Goal: Task Accomplishment & Management: Use online tool/utility

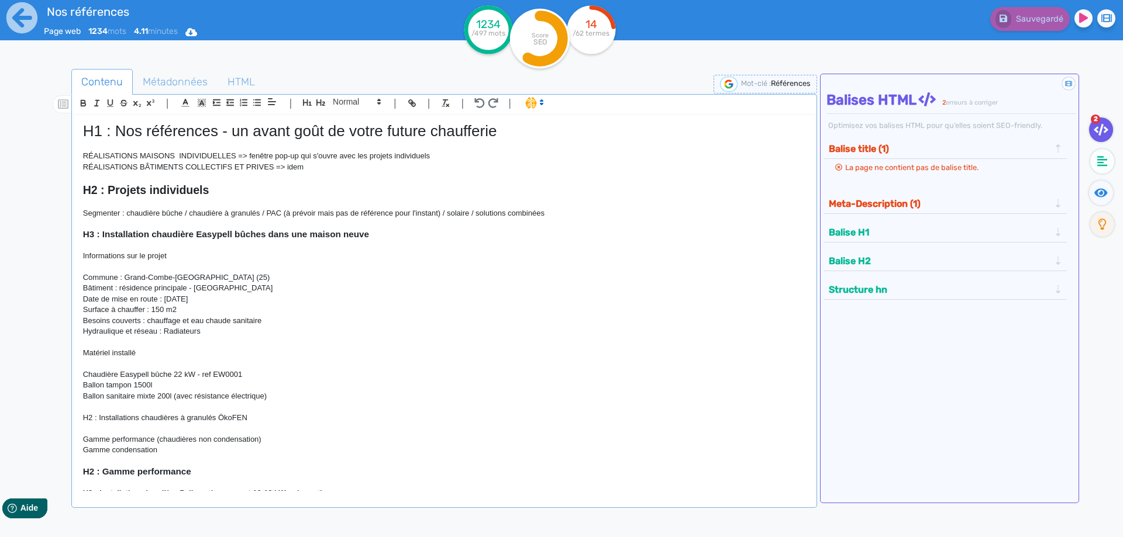
scroll to position [2476, 0]
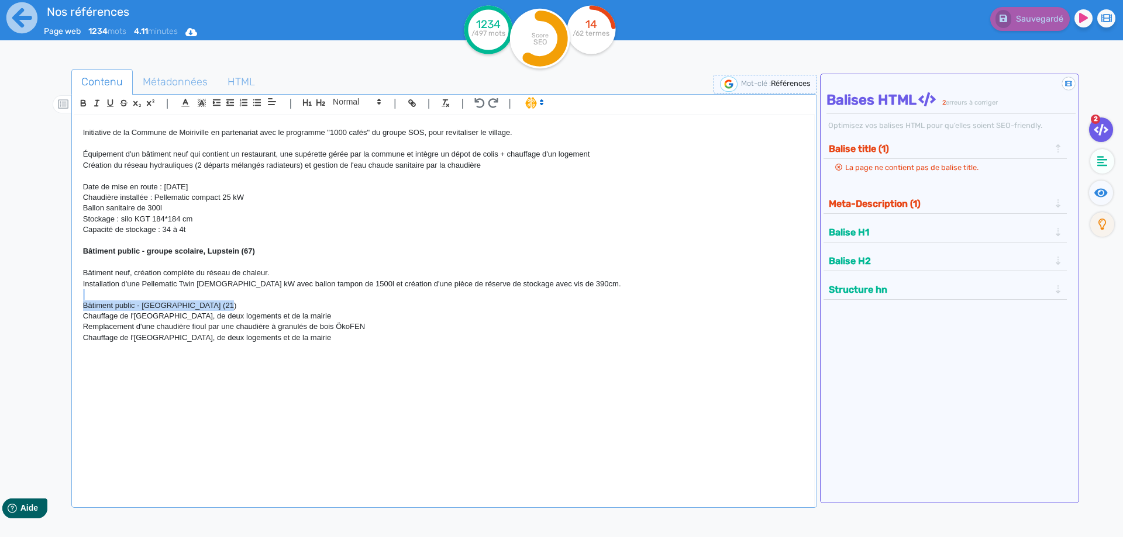
drag, startPoint x: 225, startPoint y: 308, endPoint x: 66, endPoint y: 294, distance: 159.7
click at [74, 294] on div "H1 : Nos références - un avant goût de votre future chaufferie RÉALISATIONS MAI…" at bounding box center [444, 303] width 740 height 376
click at [84, 99] on icon "button" at bounding box center [83, 103] width 10 height 10
click at [253, 306] on p "Bâtiment public - [GEOGRAPHIC_DATA] (21)" at bounding box center [444, 306] width 722 height 11
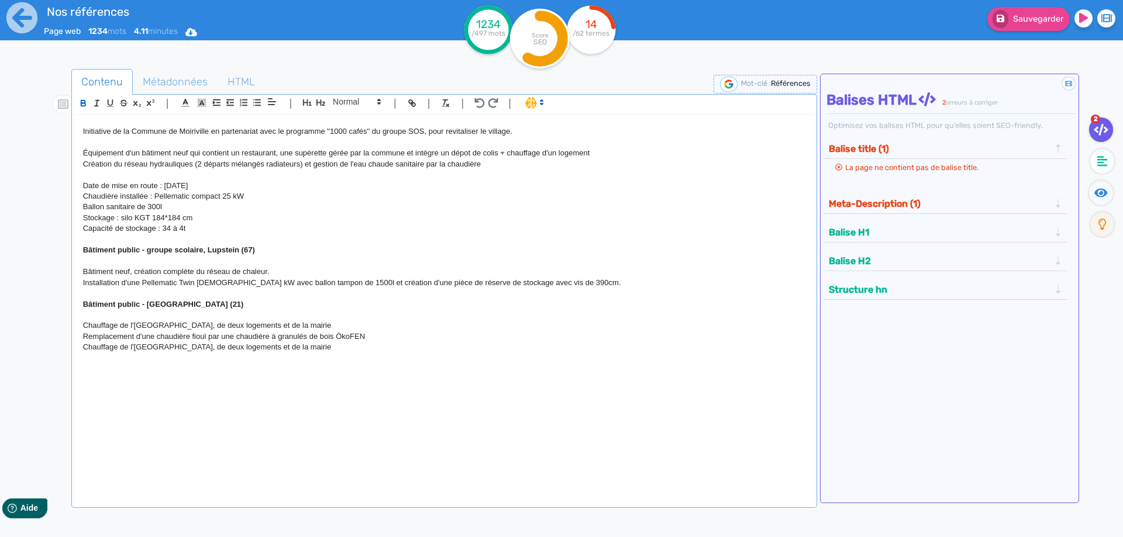
click at [99, 370] on p at bounding box center [444, 369] width 722 height 11
click at [106, 359] on p at bounding box center [444, 358] width 722 height 11
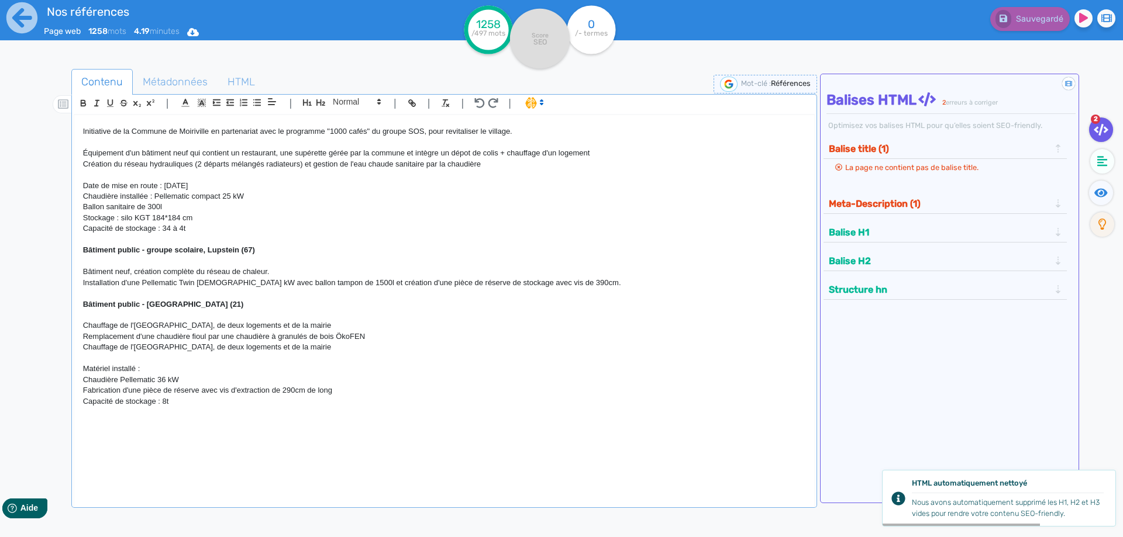
click at [199, 350] on p "Chauffage de l'[GEOGRAPHIC_DATA], de deux logements et de la mairie" at bounding box center [444, 347] width 722 height 11
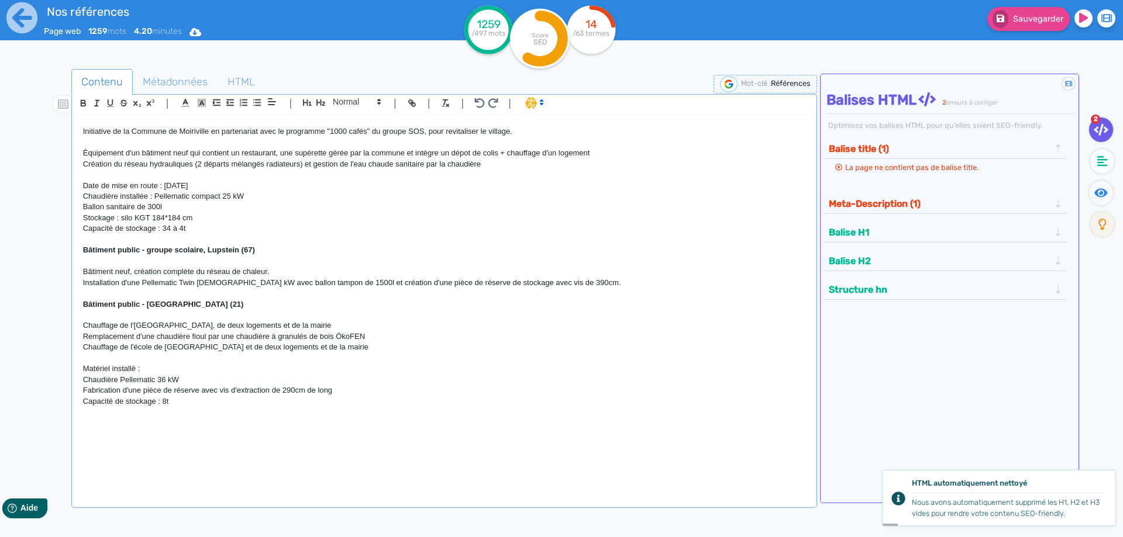
click at [339, 353] on p "Chauffage de l'école de [GEOGRAPHIC_DATA] et de deux logements et de la mairie" at bounding box center [444, 347] width 722 height 11
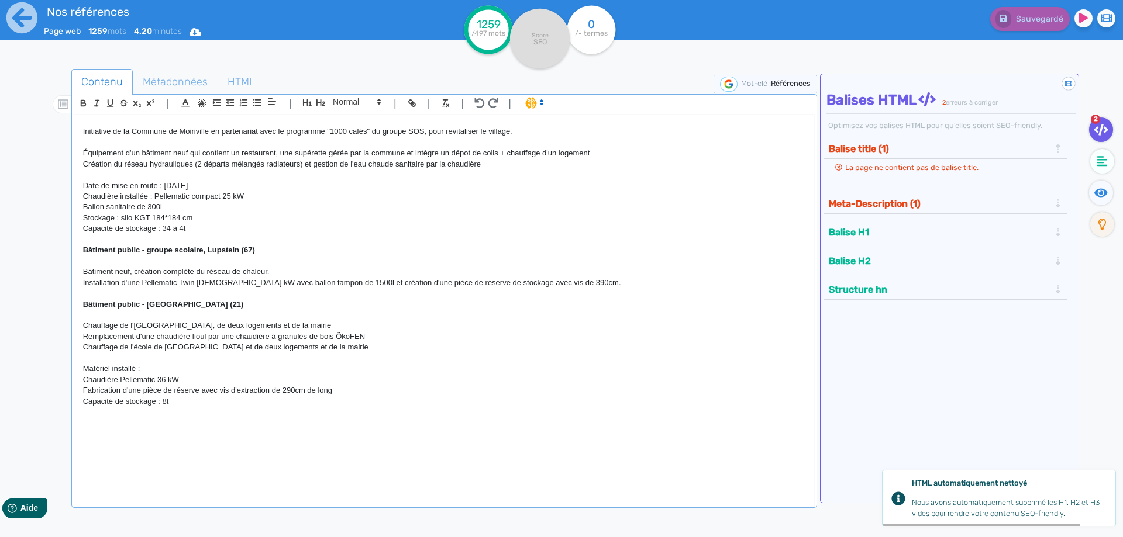
click at [207, 350] on p "Chauffage de l'école de [GEOGRAPHIC_DATA] et de deux logements et de la mairie" at bounding box center [444, 347] width 722 height 11
click at [332, 349] on p "Chauffage de l'[GEOGRAPHIC_DATA], de deux logements et de la mairie" at bounding box center [444, 347] width 722 height 11
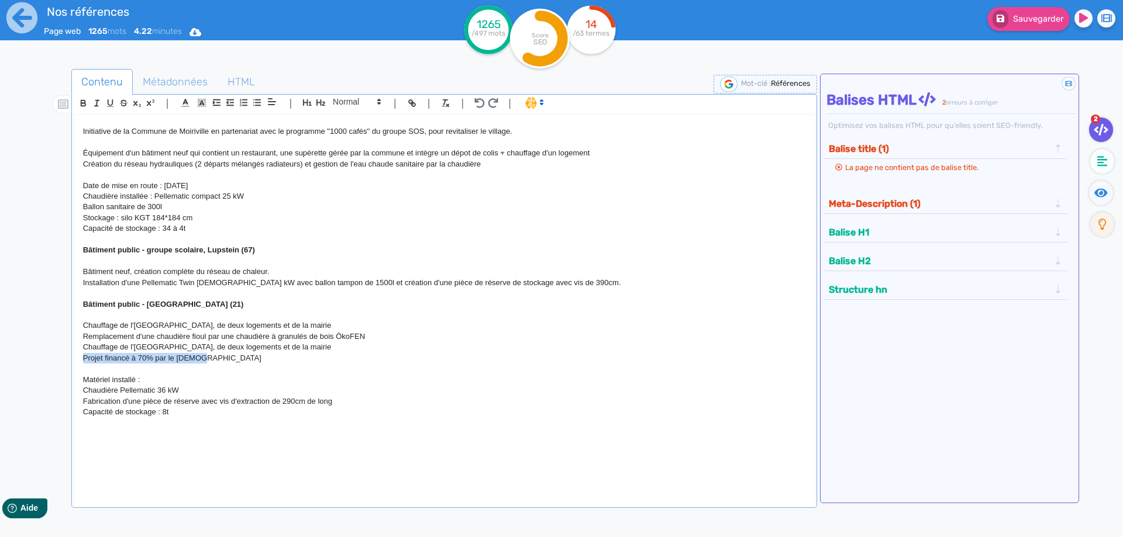
drag, startPoint x: 211, startPoint y: 363, endPoint x: 52, endPoint y: 363, distance: 158.5
click at [74, 363] on div "H1 : Nos références - un avant goût de votre future chaufferie RÉALISATIONS MAI…" at bounding box center [444, 303] width 740 height 376
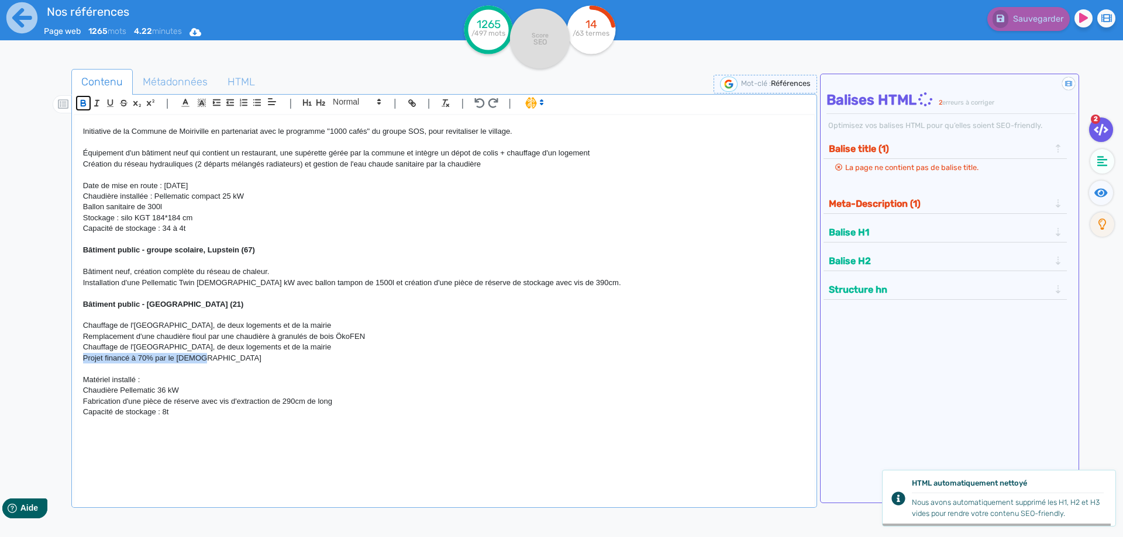
click at [87, 102] on icon "button" at bounding box center [83, 103] width 10 height 10
click at [315, 284] on p "Installation d'une Pellematic Twin [DEMOGRAPHIC_DATA] kW avec ballon tampon de …" at bounding box center [444, 283] width 722 height 11
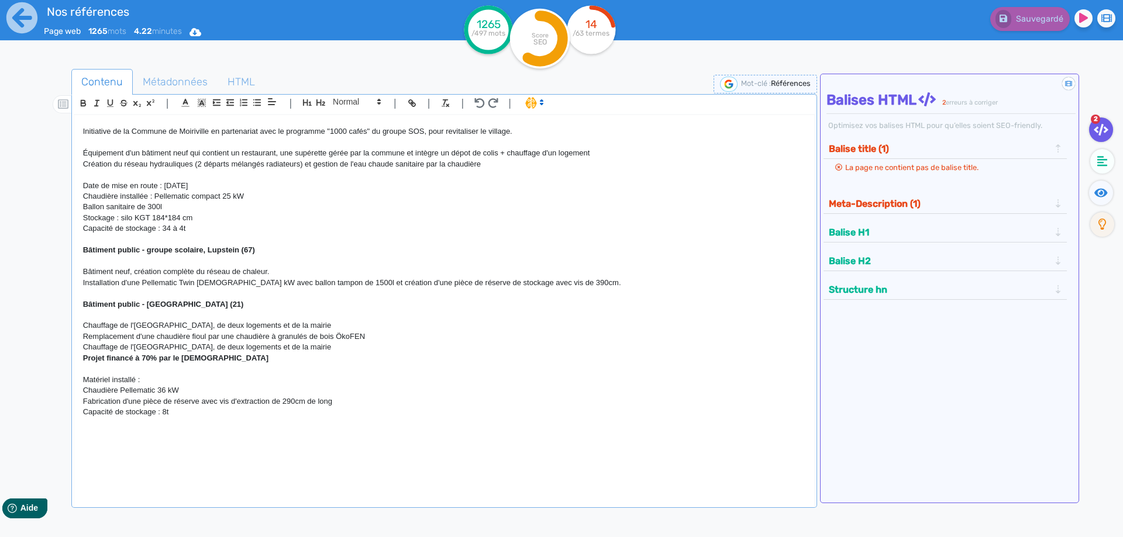
click at [328, 350] on p "Chauffage de l'[GEOGRAPHIC_DATA], de deux logements et de la mairie" at bounding box center [444, 347] width 722 height 11
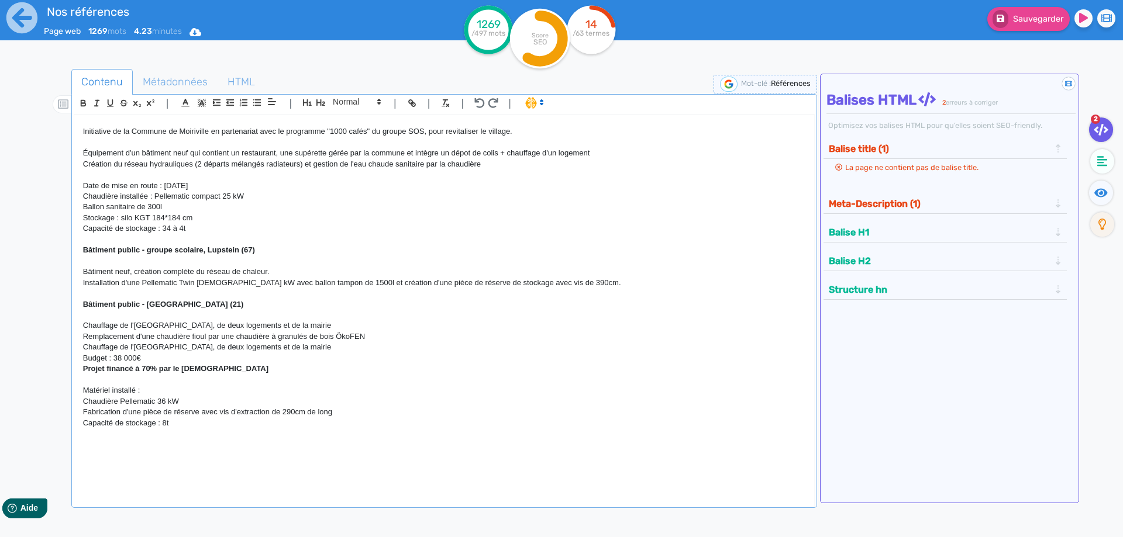
click at [157, 391] on p "Matériel installé :" at bounding box center [444, 390] width 722 height 11
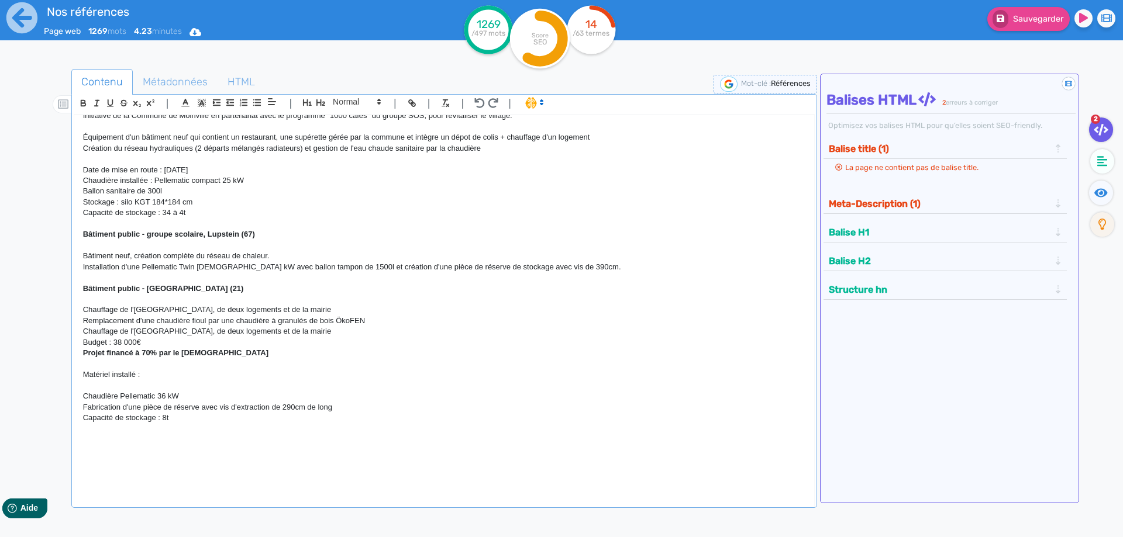
scroll to position [2528, 0]
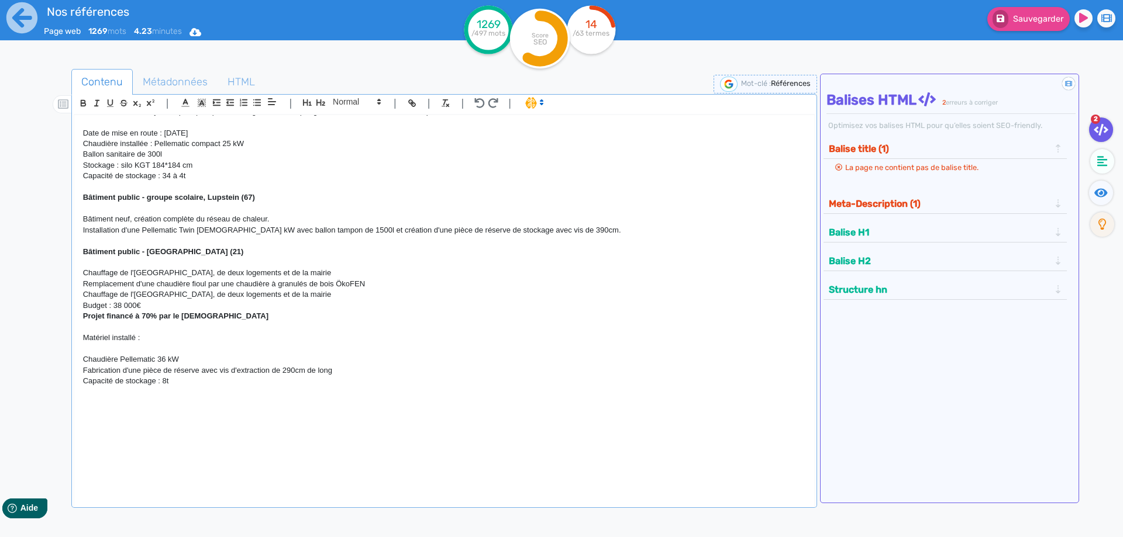
click at [140, 342] on p "Matériel installé :" at bounding box center [444, 338] width 722 height 11
click at [130, 407] on p at bounding box center [444, 403] width 722 height 11
drag, startPoint x: 140, startPoint y: 340, endPoint x: 66, endPoint y: 339, distance: 74.3
click at [74, 339] on div "H1 : Nos références - un avant goût de votre future chaufferie RÉALISATIONS MAI…" at bounding box center [444, 303] width 740 height 376
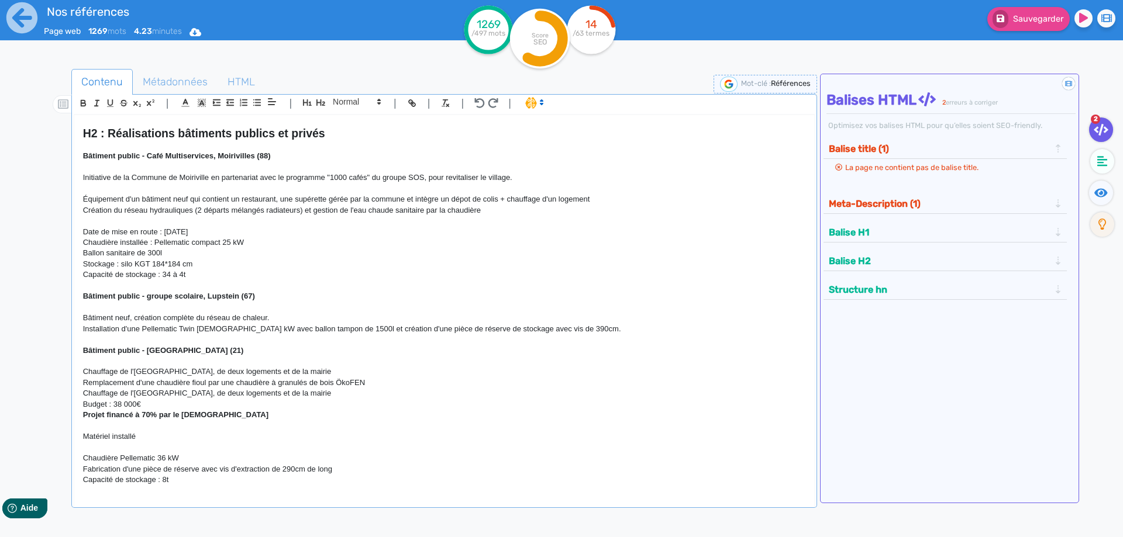
scroll to position [2423, 0]
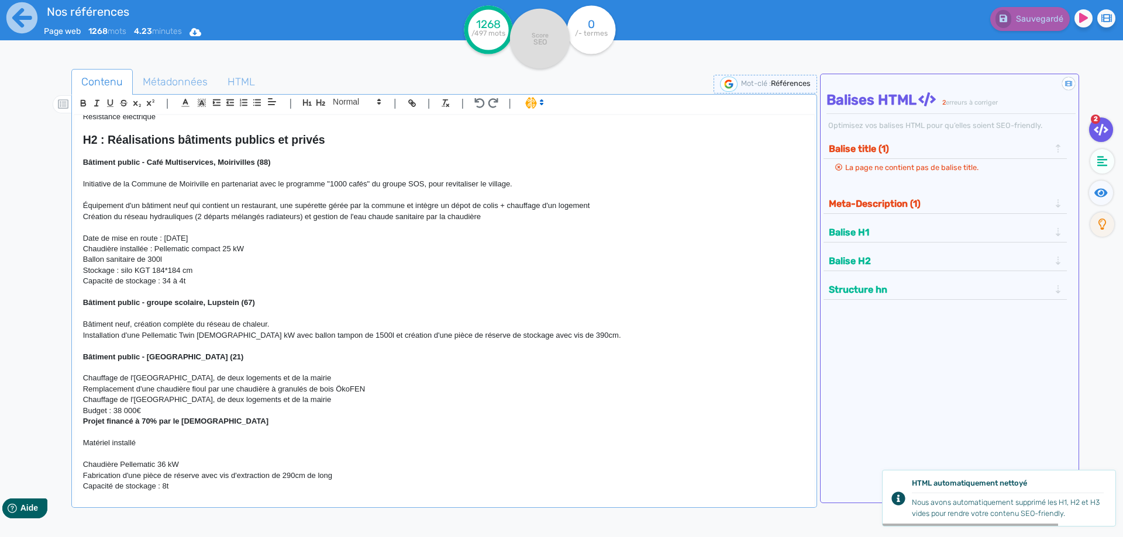
click at [211, 400] on p "Chauffage de l'[GEOGRAPHIC_DATA], de deux logements et de la mairie" at bounding box center [444, 400] width 722 height 11
click at [282, 328] on p "Bâtiment neuf, création complète du réseau de chaleur." at bounding box center [444, 324] width 722 height 11
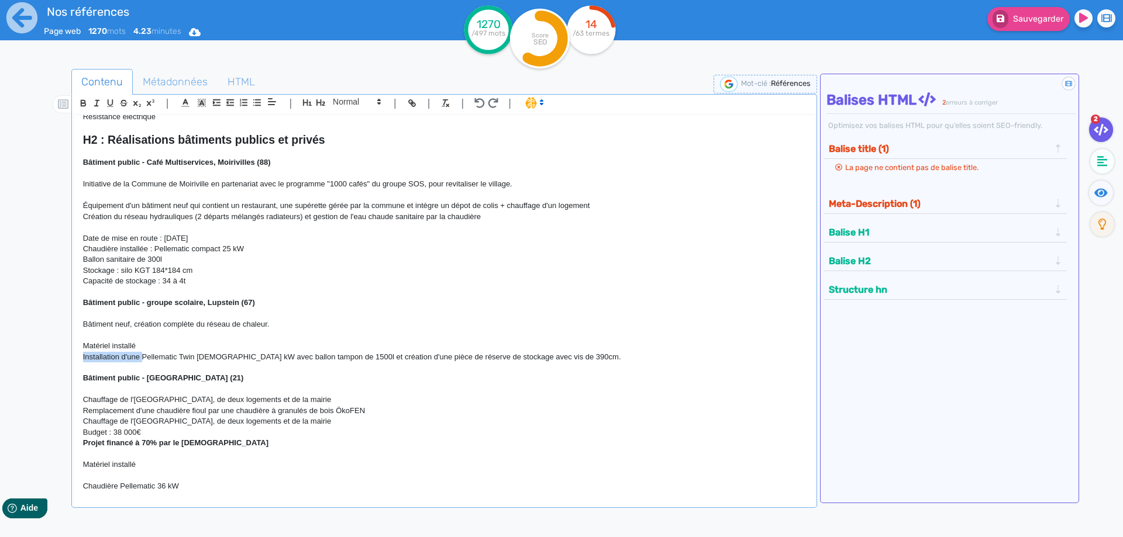
drag, startPoint x: 142, startPoint y: 357, endPoint x: 78, endPoint y: 357, distance: 63.7
click at [78, 357] on div "H1 : Nos références - un avant goût de votre future chaufferie RÉALISATIONS MAI…" at bounding box center [444, 303] width 740 height 376
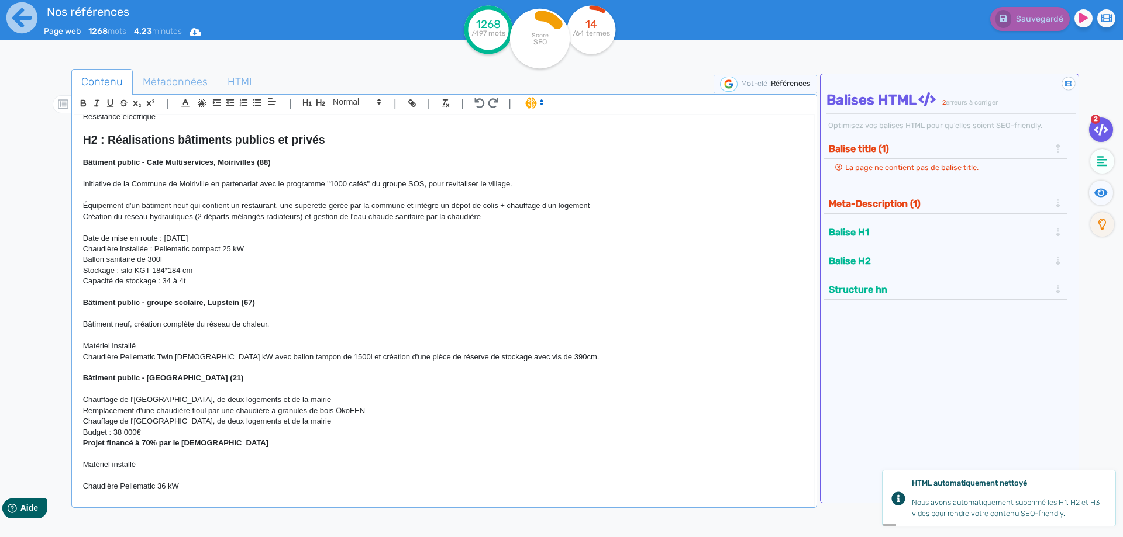
click at [219, 360] on p "Chaudière Pellematic Twin [DEMOGRAPHIC_DATA] kW avec ballon tampon de 1500l et …" at bounding box center [444, 357] width 722 height 11
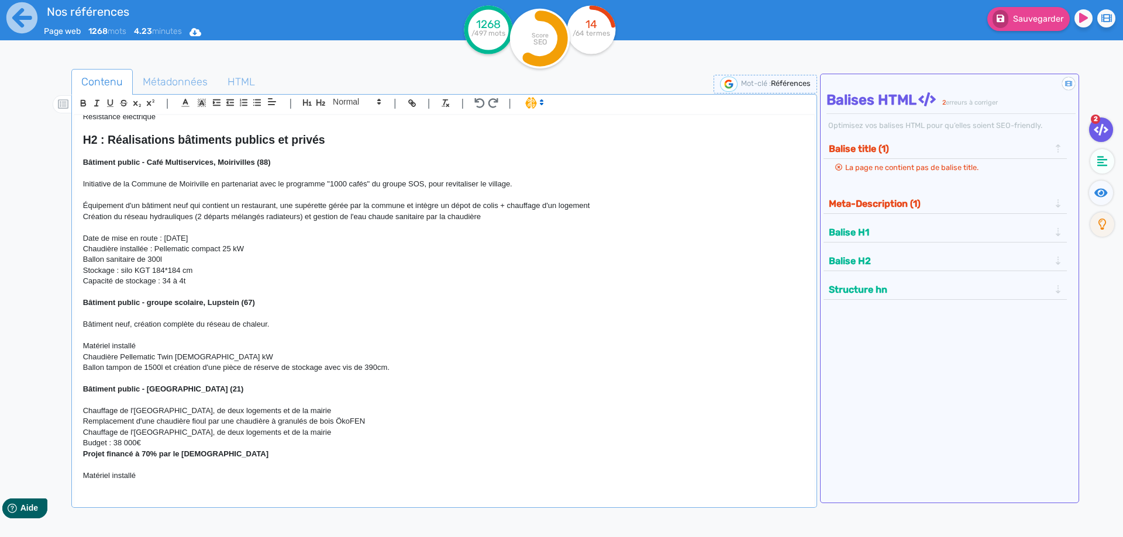
click at [177, 370] on p "Ballon tampon de 1500l et création d'une pièce de réserve de stockage avec vis …" at bounding box center [444, 368] width 722 height 11
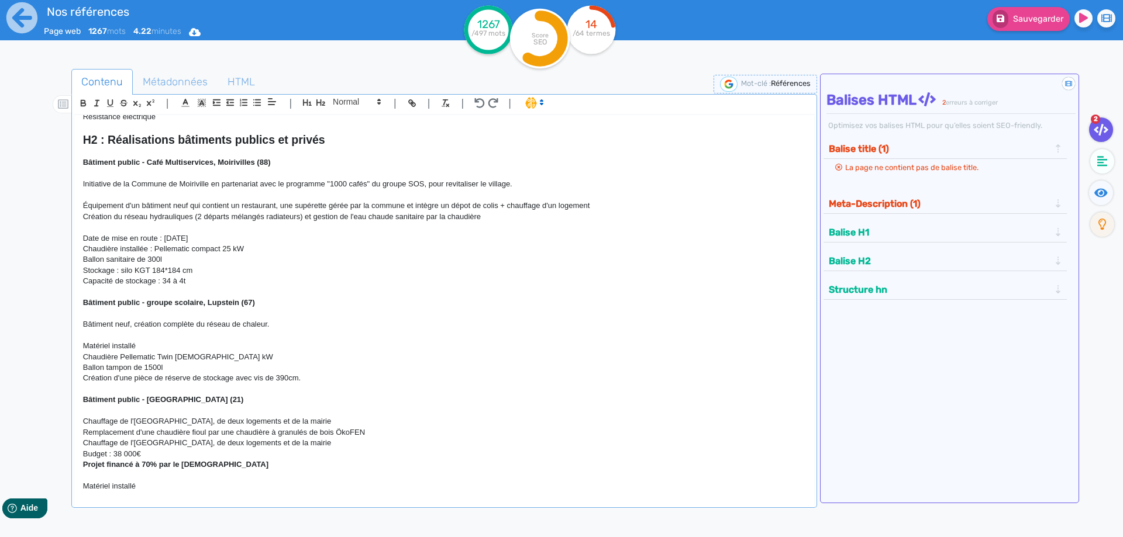
click at [221, 379] on p "Création d'une pièce de réserve de stockage avec vis de 390cm." at bounding box center [444, 378] width 722 height 11
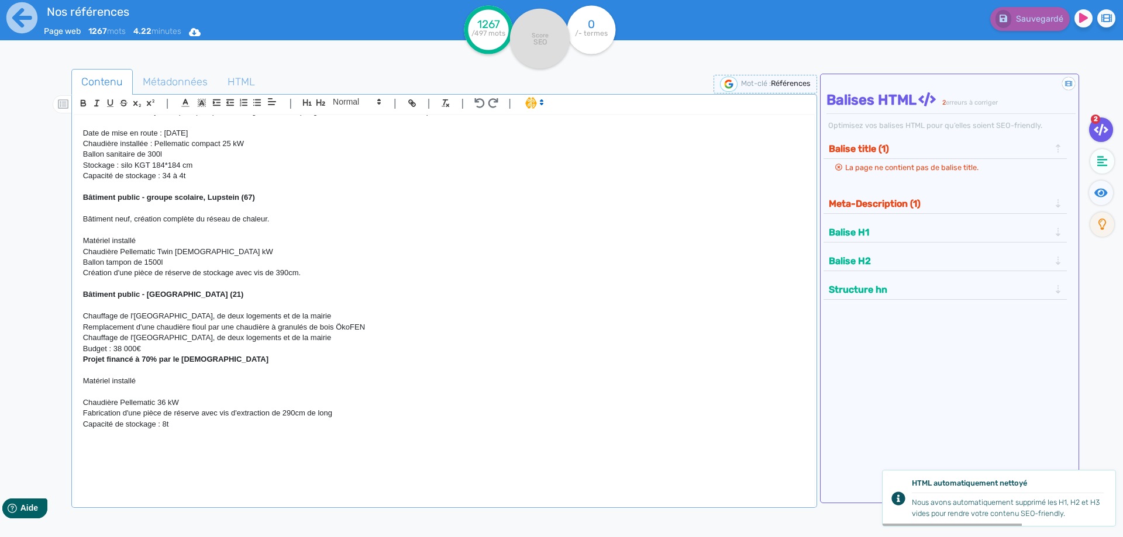
click at [122, 444] on p at bounding box center [444, 446] width 722 height 11
drag, startPoint x: 120, startPoint y: 416, endPoint x: 81, endPoint y: 415, distance: 39.2
click at [81, 415] on div "H1 : Nos références - un avant goût de votre future chaufferie RÉALISATIONS MAI…" at bounding box center [444, 303] width 740 height 376
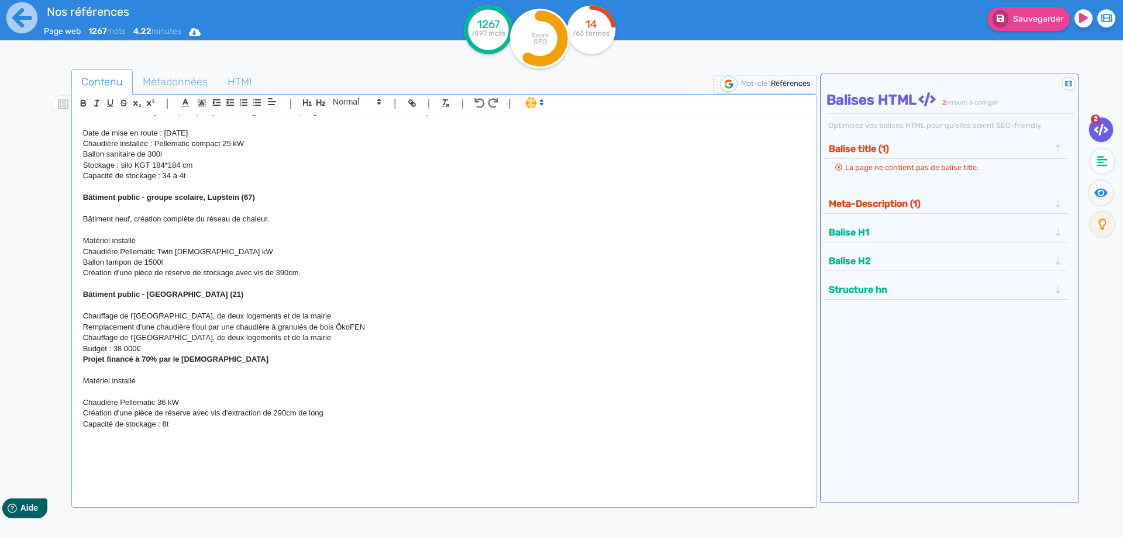
click at [109, 451] on p at bounding box center [444, 446] width 722 height 11
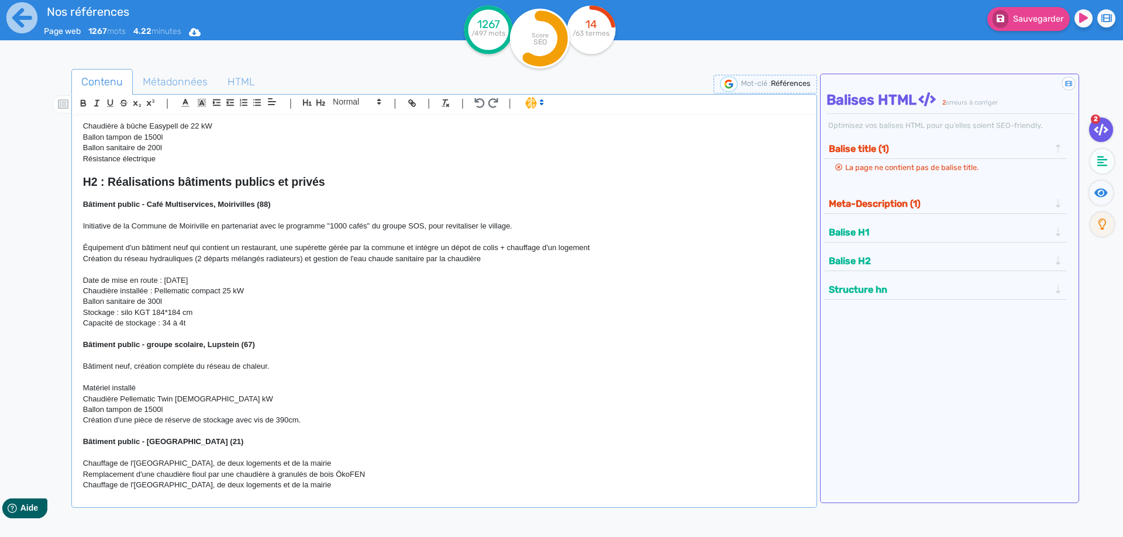
scroll to position [2370, 0]
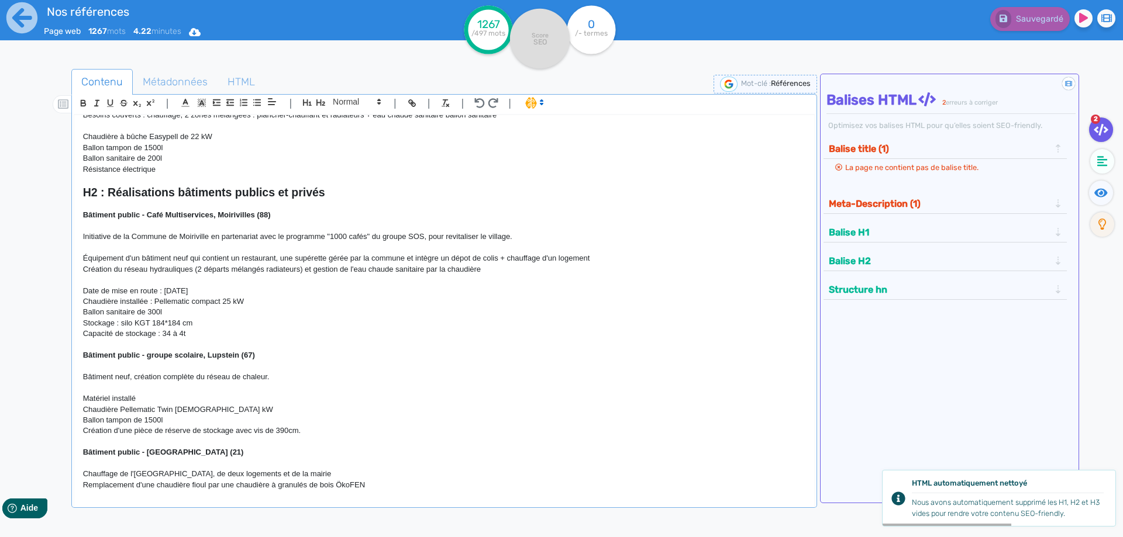
click at [216, 292] on p "Date de mise en route : [DATE]" at bounding box center [444, 291] width 722 height 11
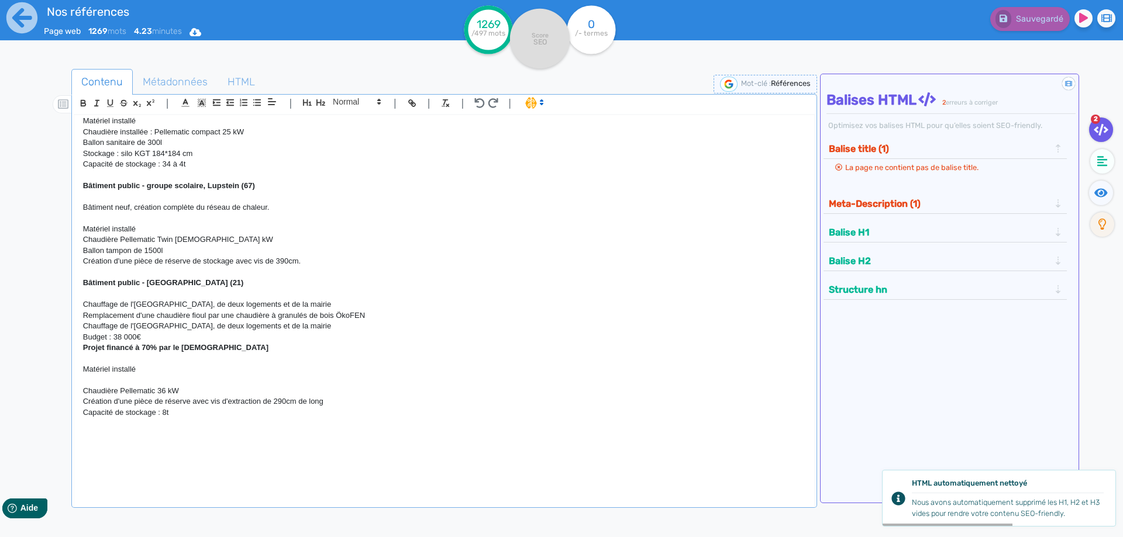
scroll to position [2627, 0]
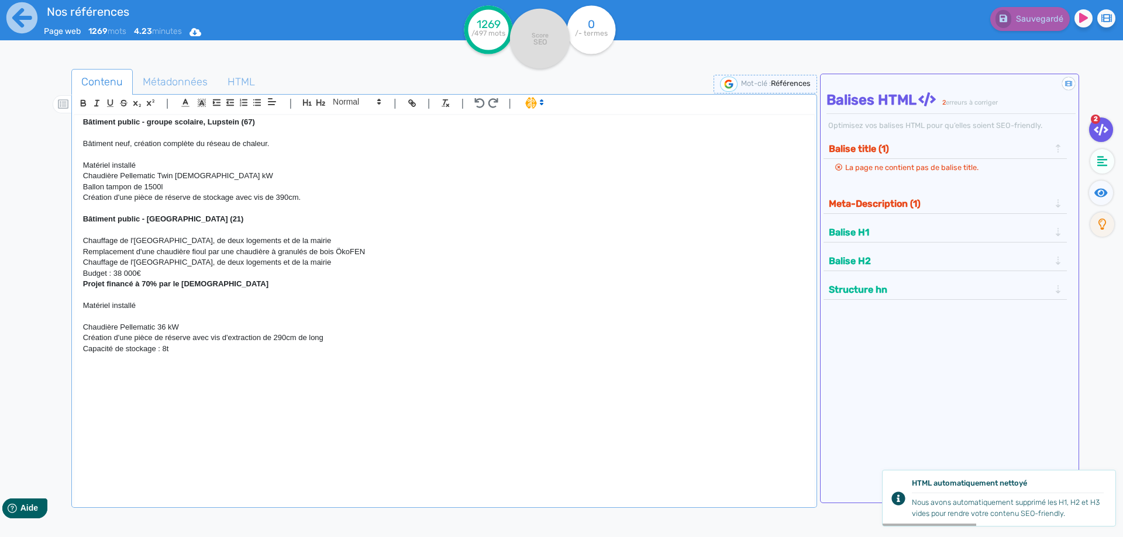
click at [167, 374] on p at bounding box center [444, 371] width 722 height 11
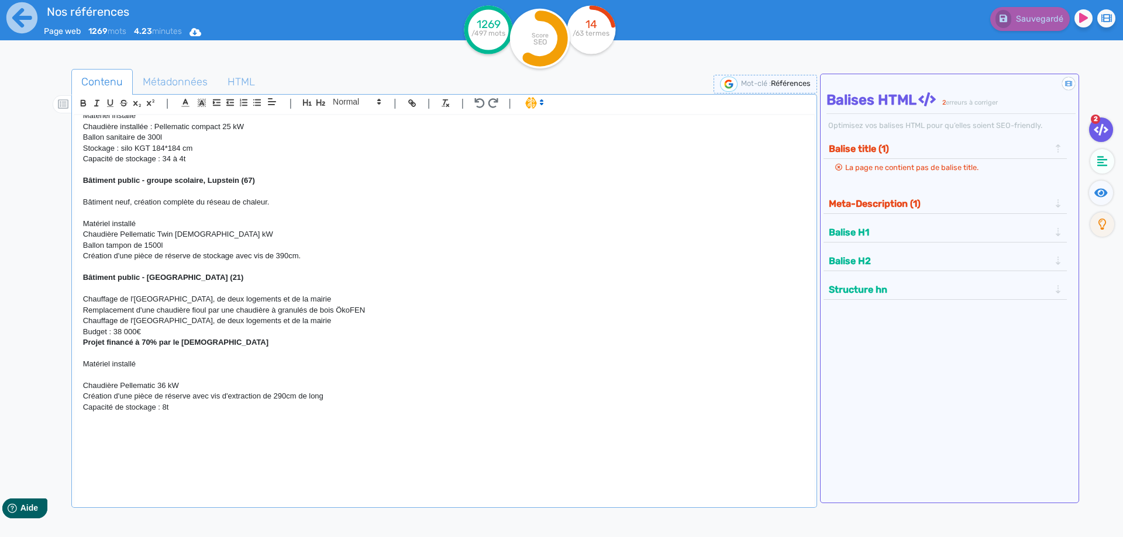
scroll to position [2522, 0]
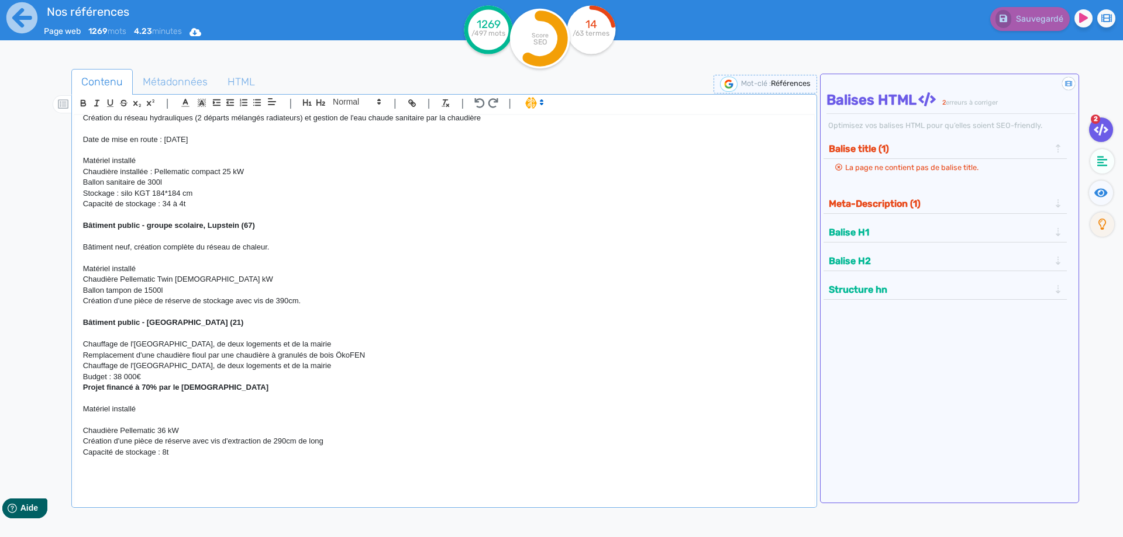
click at [166, 473] on p at bounding box center [444, 474] width 722 height 11
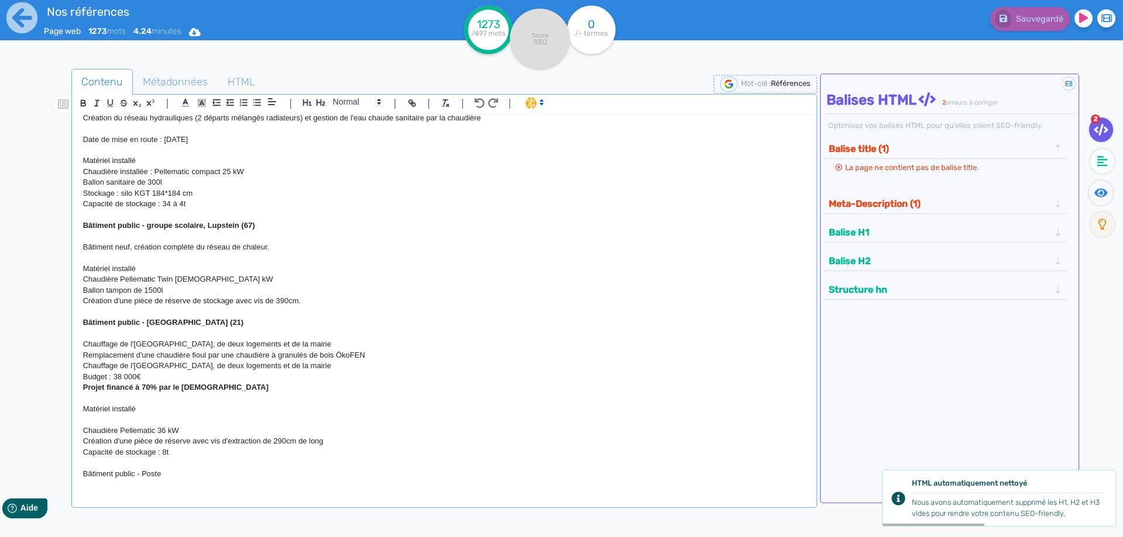
click at [174, 323] on strong "Bâtiment public - [GEOGRAPHIC_DATA] (21)" at bounding box center [163, 322] width 161 height 9
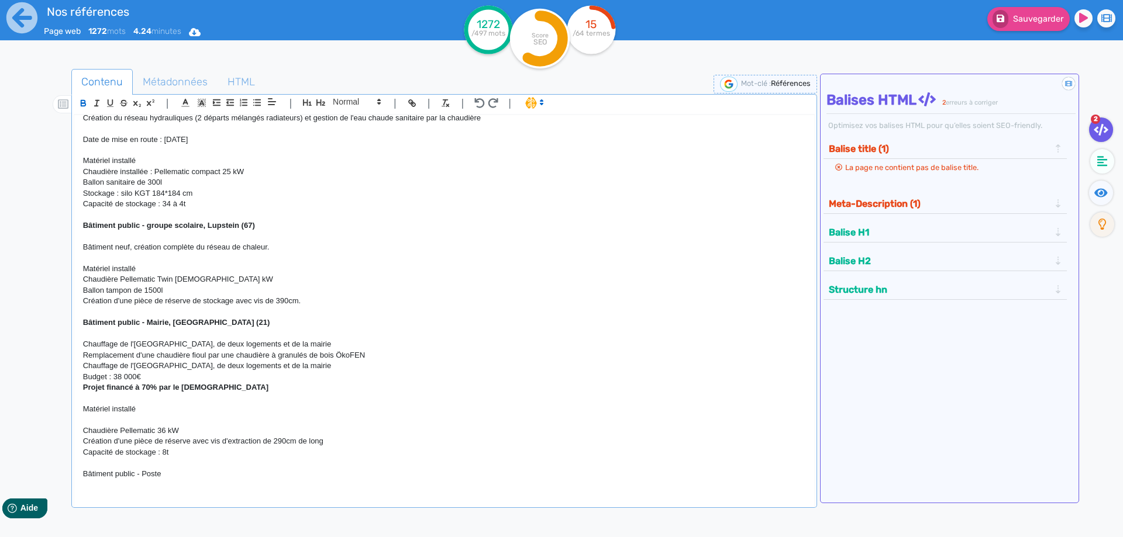
click at [167, 478] on p "Bâtiment public - Poste" at bounding box center [444, 474] width 722 height 11
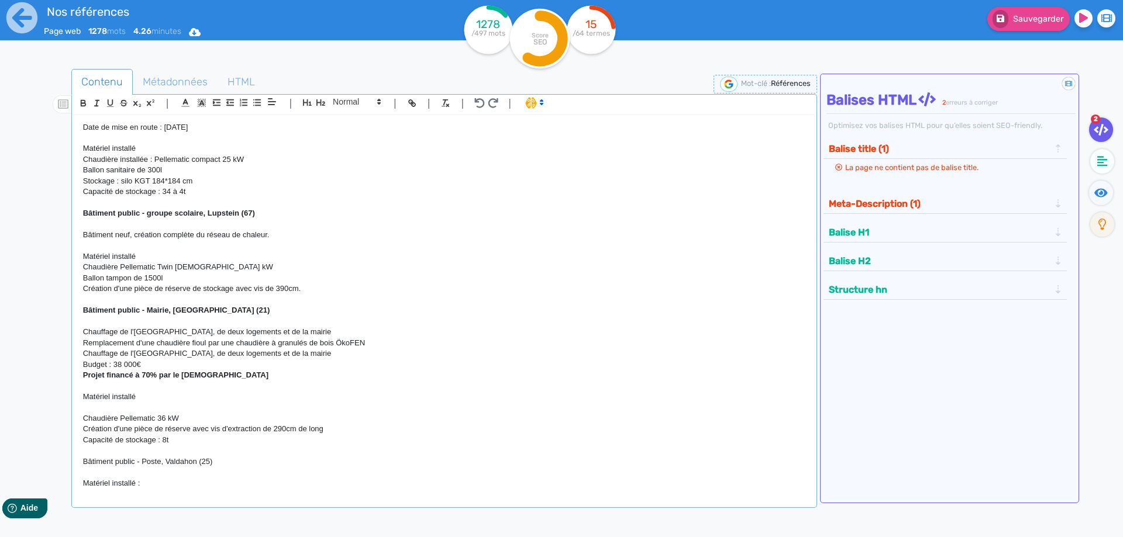
scroll to position [2545, 0]
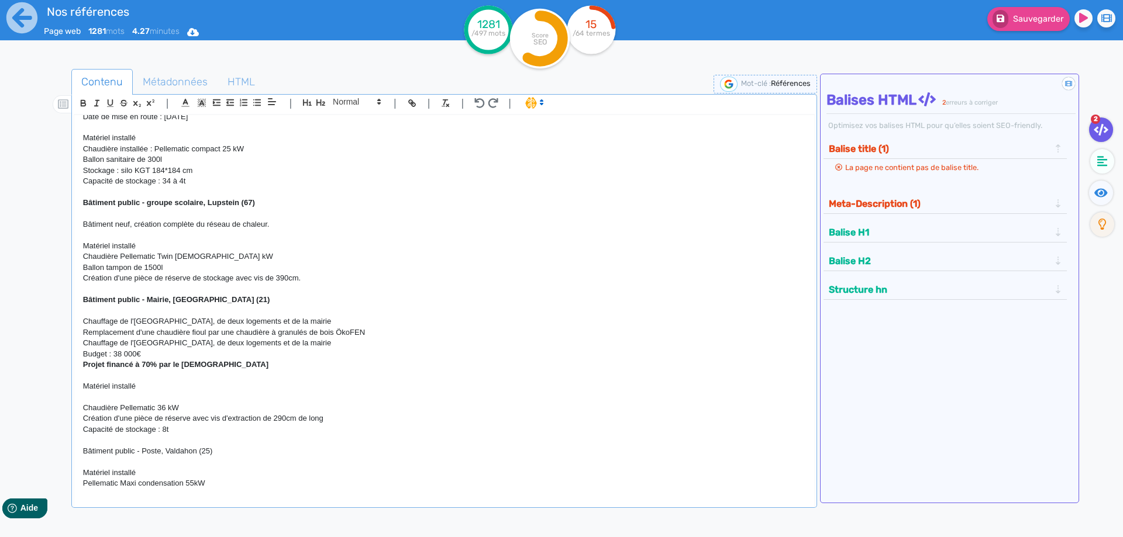
click at [195, 486] on p "Pellematic Maxi condensation 55kW" at bounding box center [444, 483] width 722 height 11
click at [211, 487] on p "Pellematic Maxi condensation 55 kW" at bounding box center [444, 483] width 722 height 11
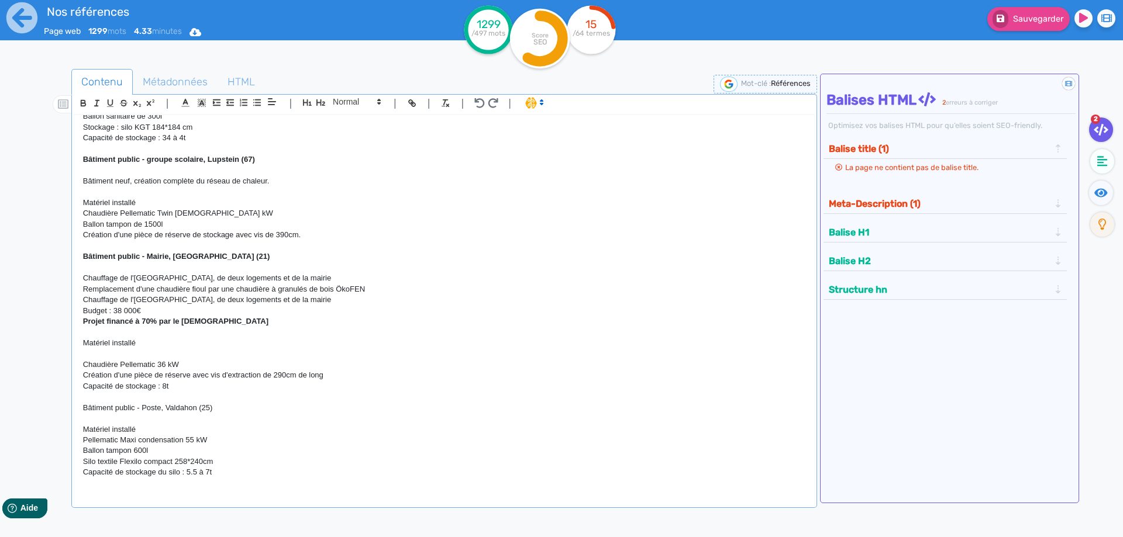
scroll to position [2598, 0]
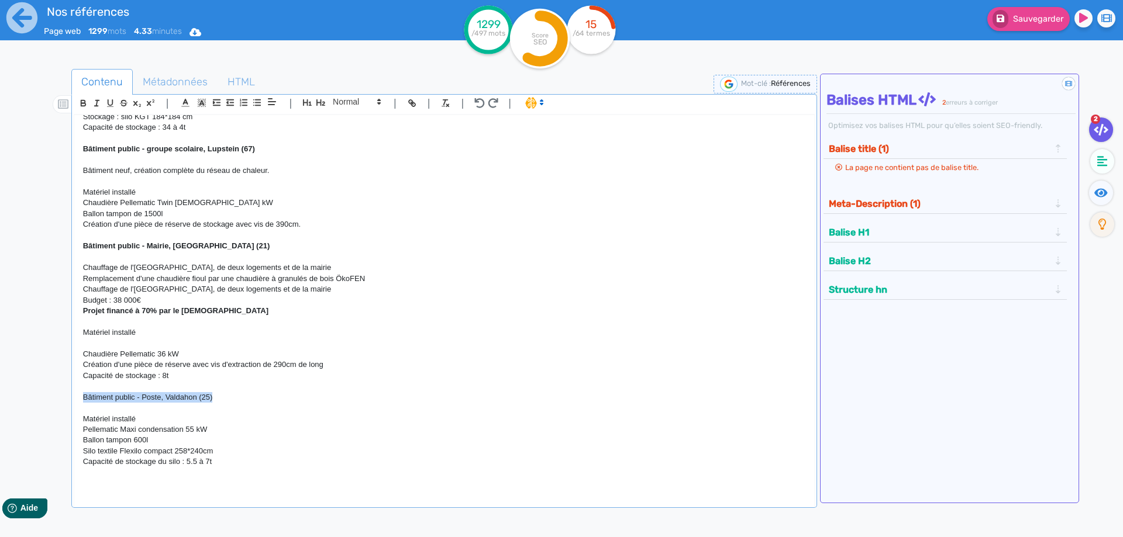
drag, startPoint x: 218, startPoint y: 399, endPoint x: 93, endPoint y: 246, distance: 197.0
click at [74, 401] on div "H1 : Nos références - un avant goût de votre future chaufferie RÉALISATIONS MAI…" at bounding box center [444, 303] width 740 height 376
click at [84, 105] on icon "button" at bounding box center [83, 103] width 10 height 10
click at [178, 309] on strong "Projet financé à 70% par le [DEMOGRAPHIC_DATA]" at bounding box center [175, 310] width 185 height 9
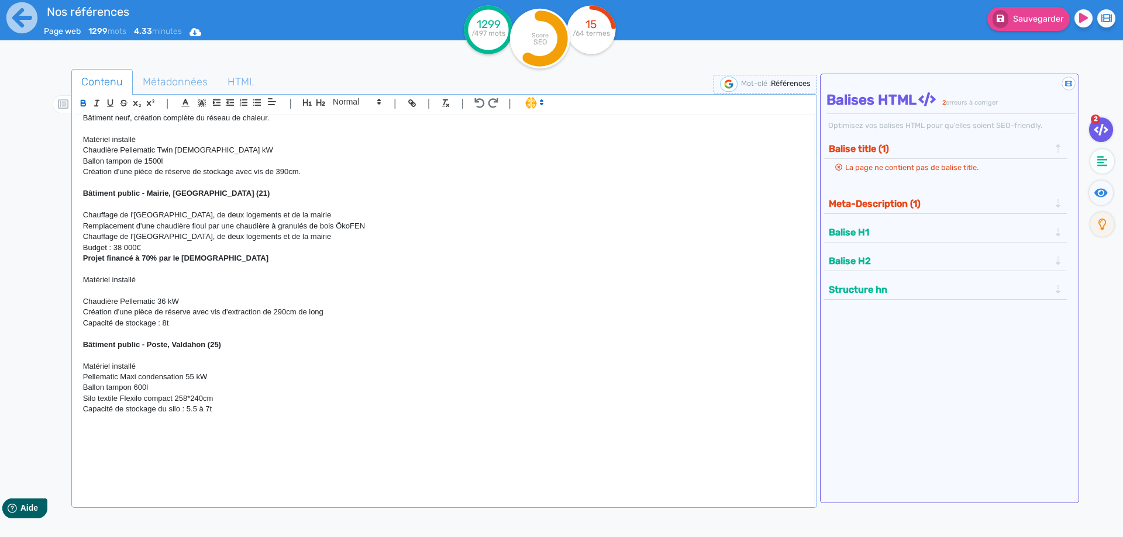
click at [117, 436] on p at bounding box center [444, 431] width 722 height 11
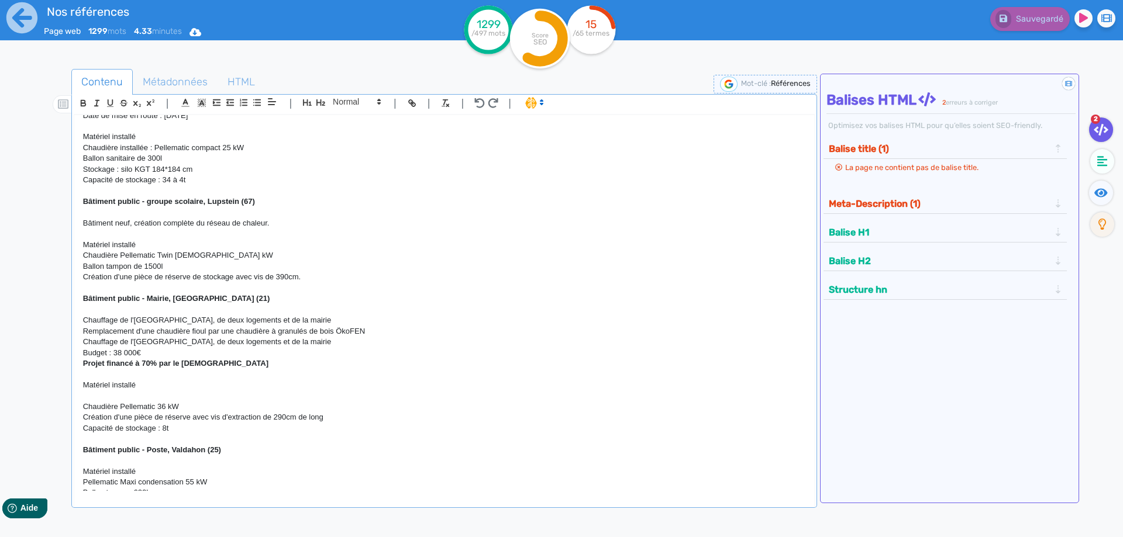
scroll to position [2704, 0]
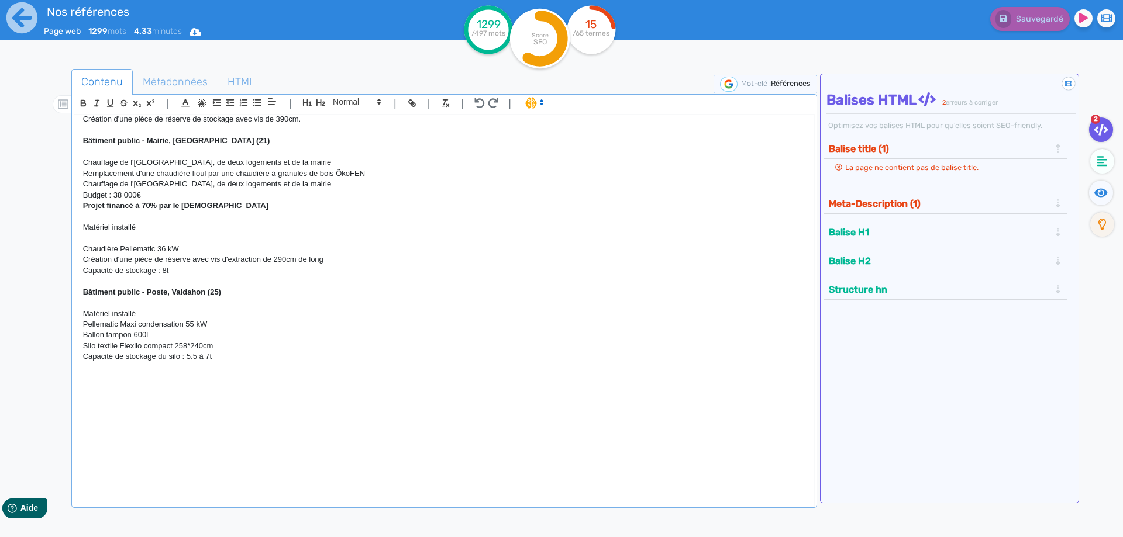
click at [255, 367] on p at bounding box center [444, 368] width 722 height 11
drag, startPoint x: 232, startPoint y: 382, endPoint x: 82, endPoint y: 373, distance: 150.6
click at [82, 373] on div "H1 : Nos références - un avant goût de votre future chaufferie RÉALISATIONS MAI…" at bounding box center [444, 303] width 740 height 376
click at [85, 102] on icon "button" at bounding box center [83, 102] width 4 height 3
click at [103, 392] on p at bounding box center [444, 389] width 722 height 11
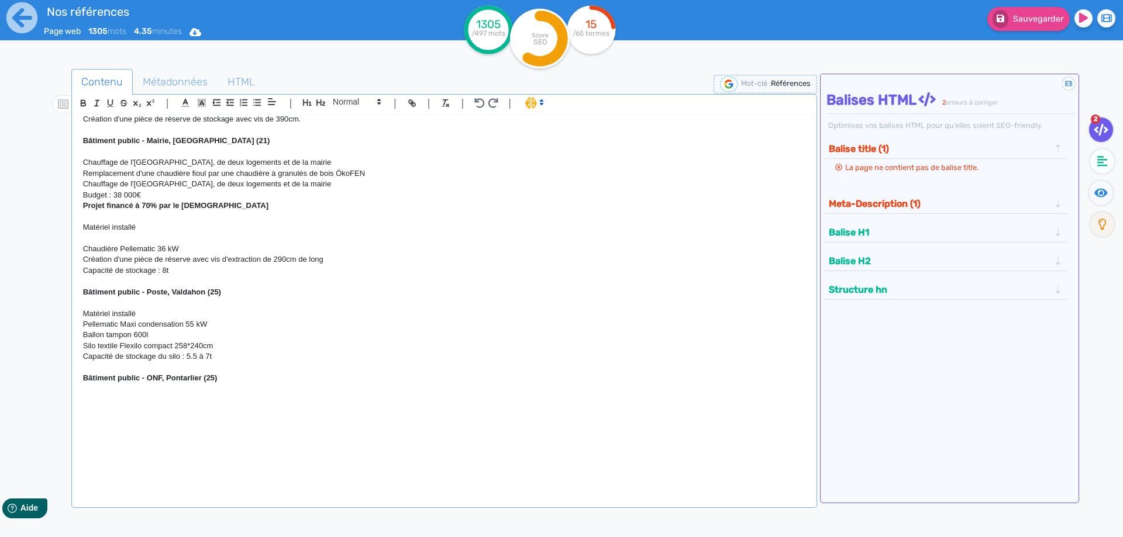
click at [149, 318] on p "Matériel installé" at bounding box center [444, 314] width 722 height 11
click at [102, 419] on p at bounding box center [444, 421] width 722 height 11
click at [101, 403] on p at bounding box center [444, 400] width 722 height 11
click at [101, 411] on p at bounding box center [444, 411] width 722 height 11
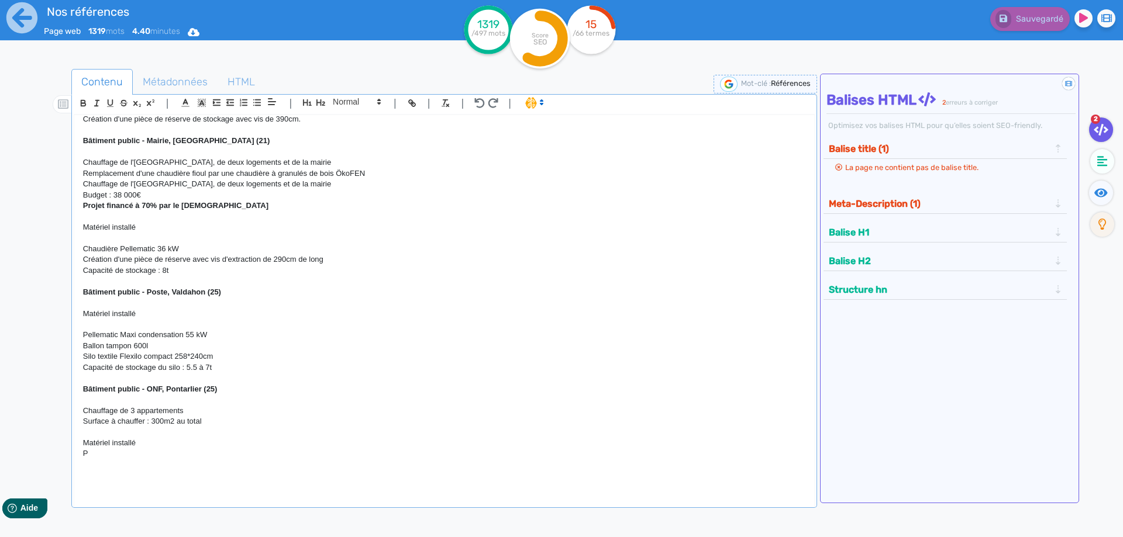
click at [112, 457] on p "P" at bounding box center [444, 454] width 722 height 11
click at [158, 425] on p "Surface à chauffer : 300m2 au total" at bounding box center [444, 421] width 722 height 11
click at [105, 470] on p at bounding box center [444, 465] width 722 height 11
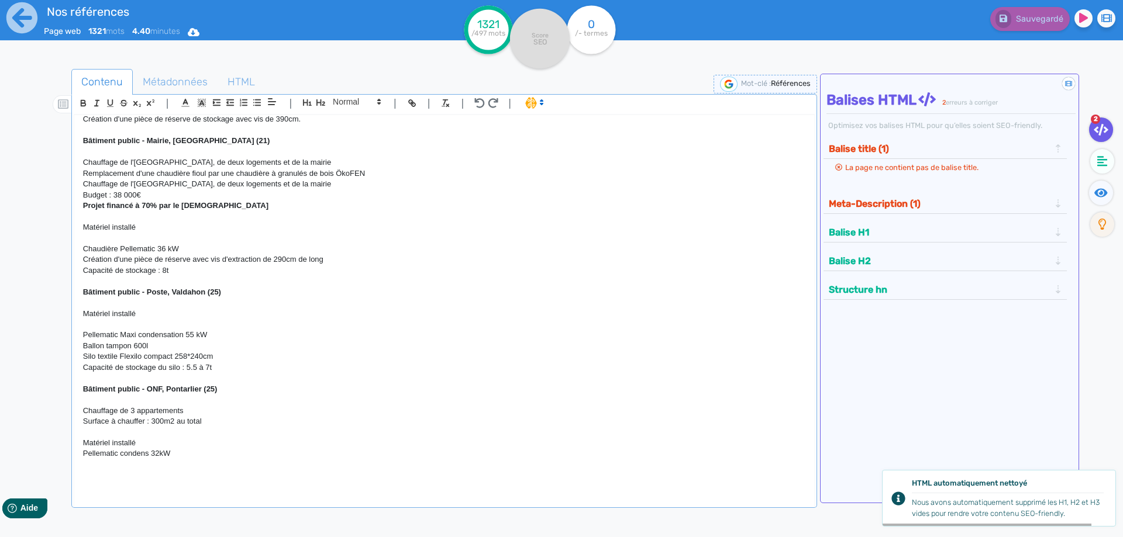
click at [217, 425] on p "Surface à chauffer : 300m2 au total" at bounding box center [444, 421] width 722 height 11
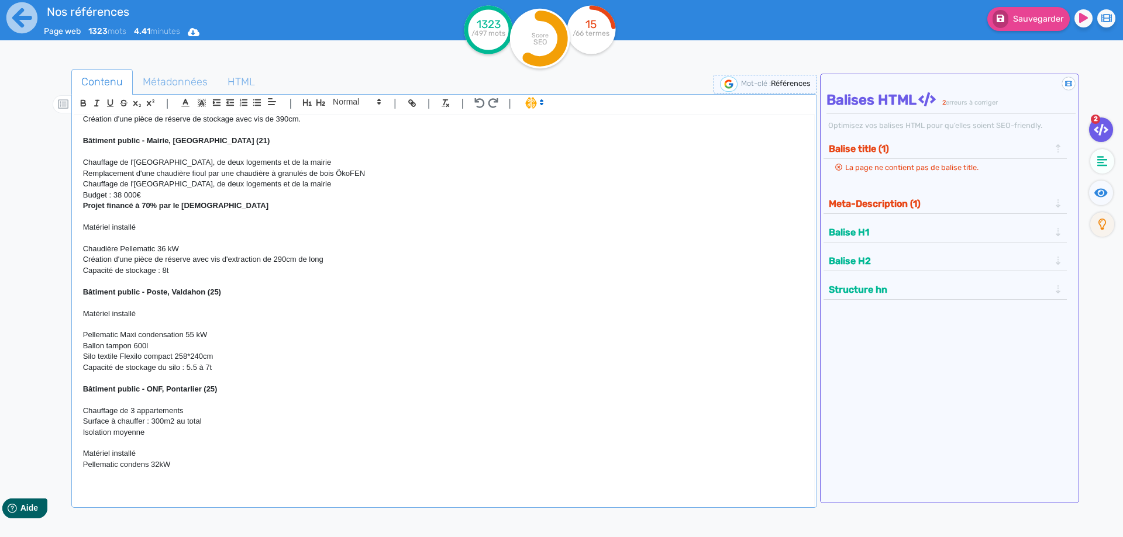
click at [142, 481] on p at bounding box center [444, 475] width 722 height 11
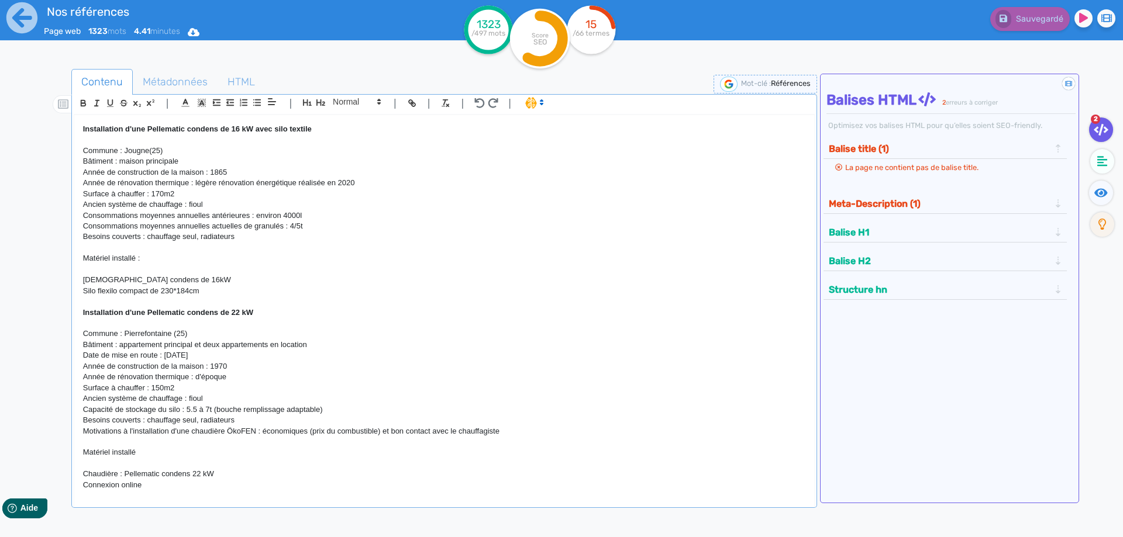
scroll to position [1388, 0]
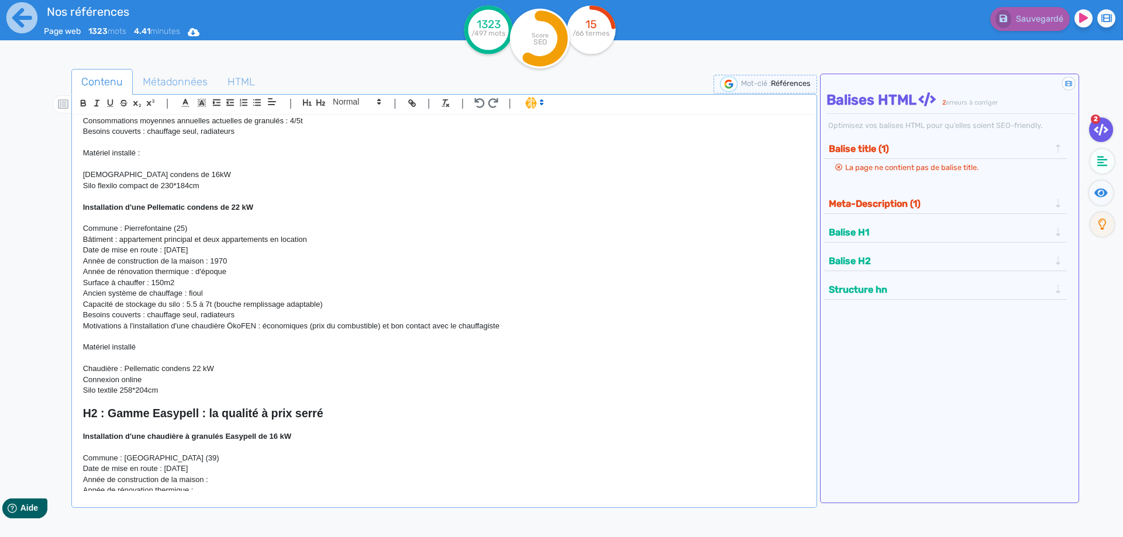
click at [187, 390] on p "Silo textile 258*204cm" at bounding box center [444, 390] width 722 height 11
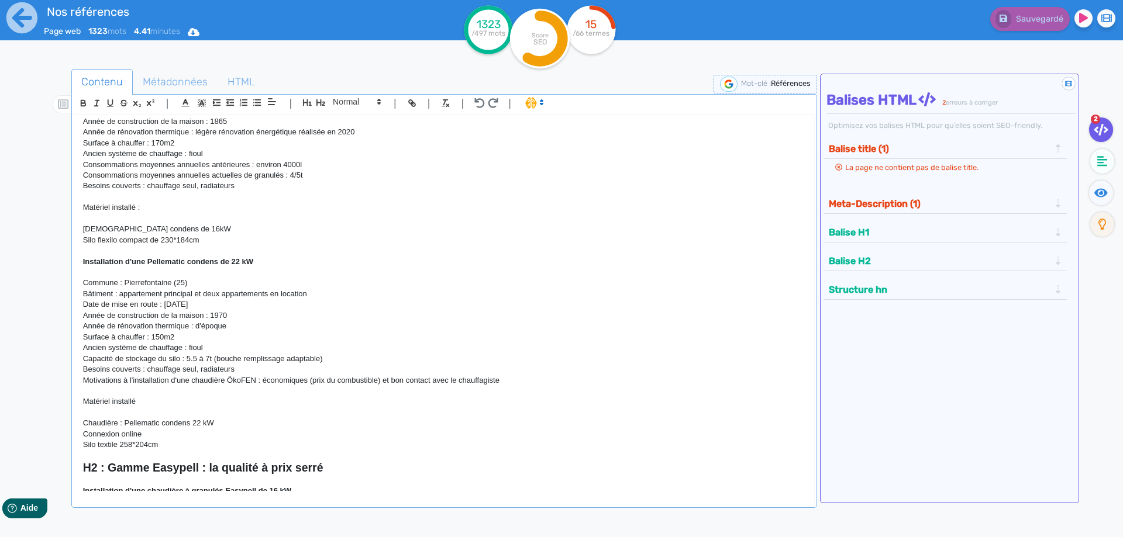
scroll to position [1335, 0]
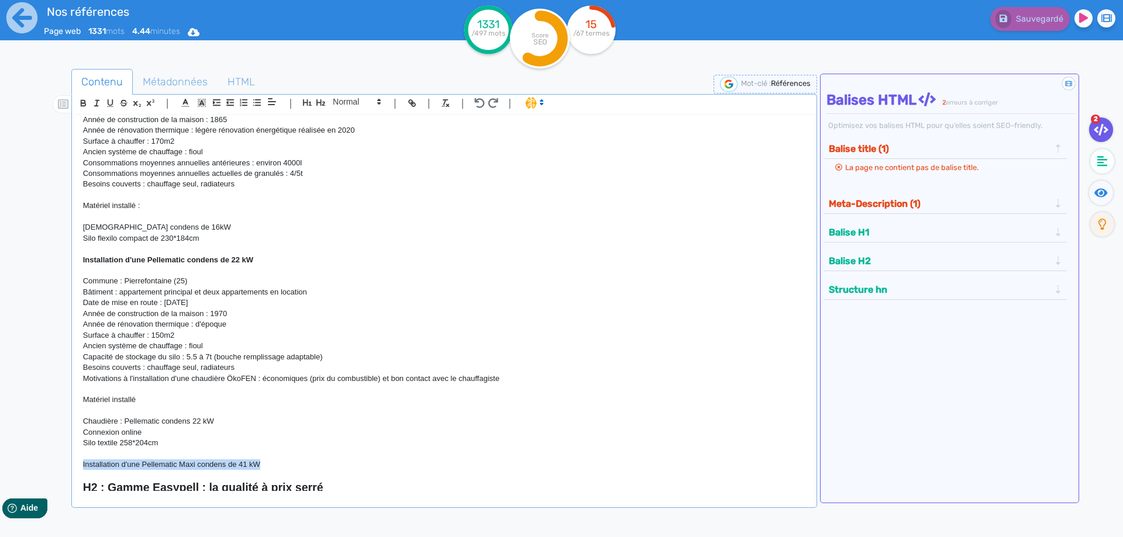
drag, startPoint x: 261, startPoint y: 463, endPoint x: 73, endPoint y: 467, distance: 188.4
click at [74, 467] on div "H1 : Nos références - un avant goût de votre future chaufferie RÉALISATIONS MAI…" at bounding box center [444, 303] width 740 height 376
click at [78, 98] on button "button" at bounding box center [83, 102] width 13 height 13
click at [292, 447] on p "Silo textile 258*204cm" at bounding box center [444, 443] width 722 height 11
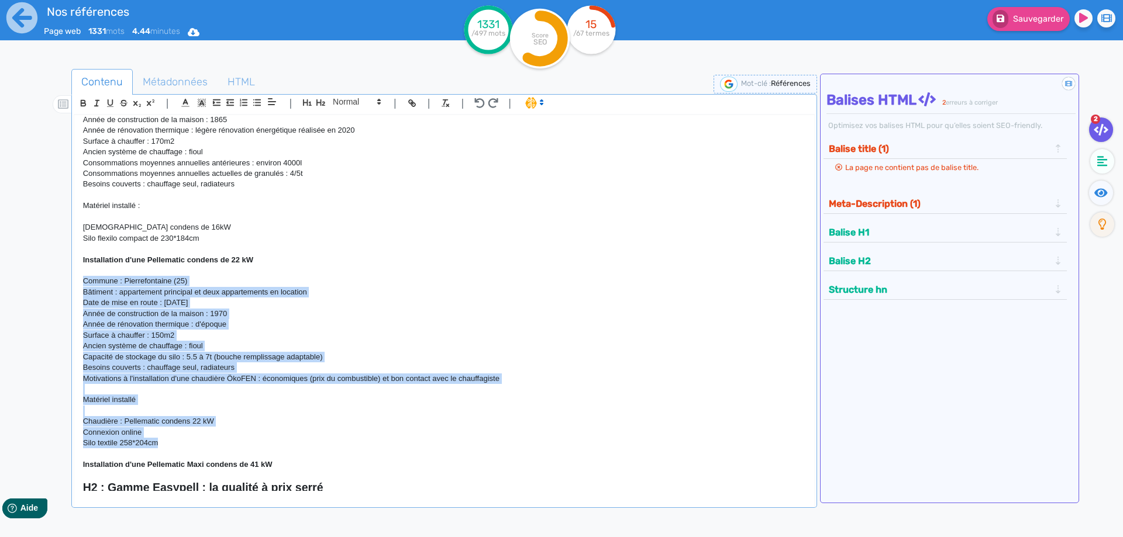
drag, startPoint x: 174, startPoint y: 443, endPoint x: 0, endPoint y: 280, distance: 237.9
click at [74, 280] on div "H1 : Nos références - un avant goût de votre future chaufferie RÉALISATIONS MAI…" at bounding box center [444, 303] width 740 height 376
copy div "Commune : Pierrefontaine (25) Bâtiment : appartement principal et deux appartem…"
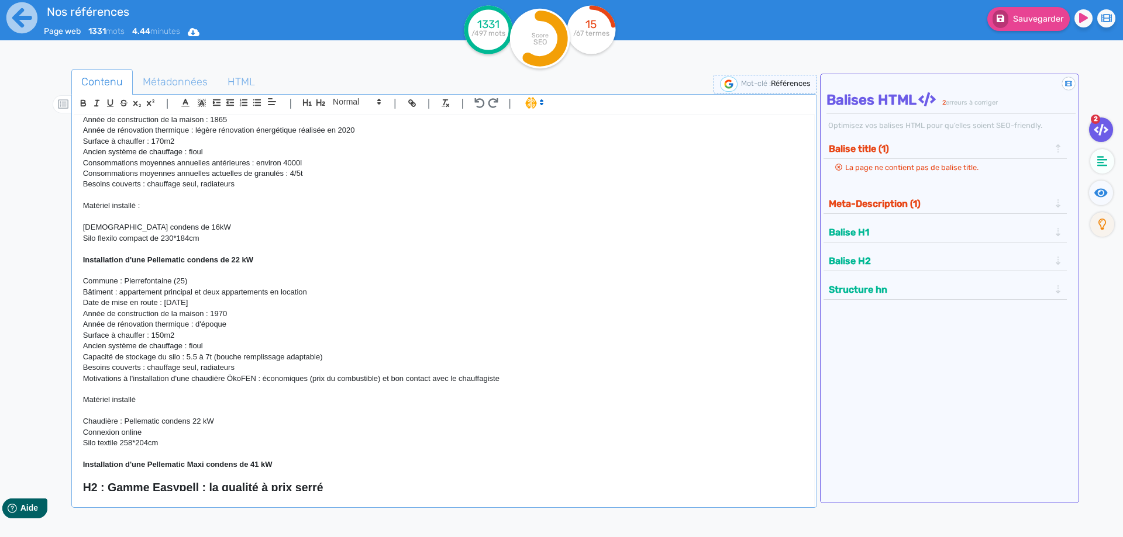
click at [285, 464] on p "Installation d'une Pellematic Maxi condens de 41 kW" at bounding box center [444, 465] width 722 height 11
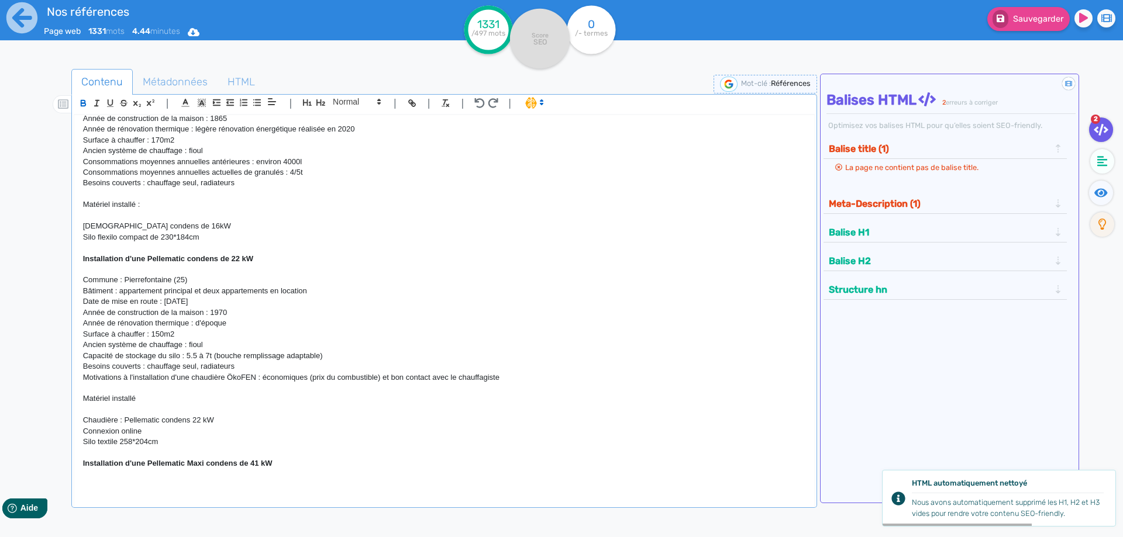
scroll to position [1498, 0]
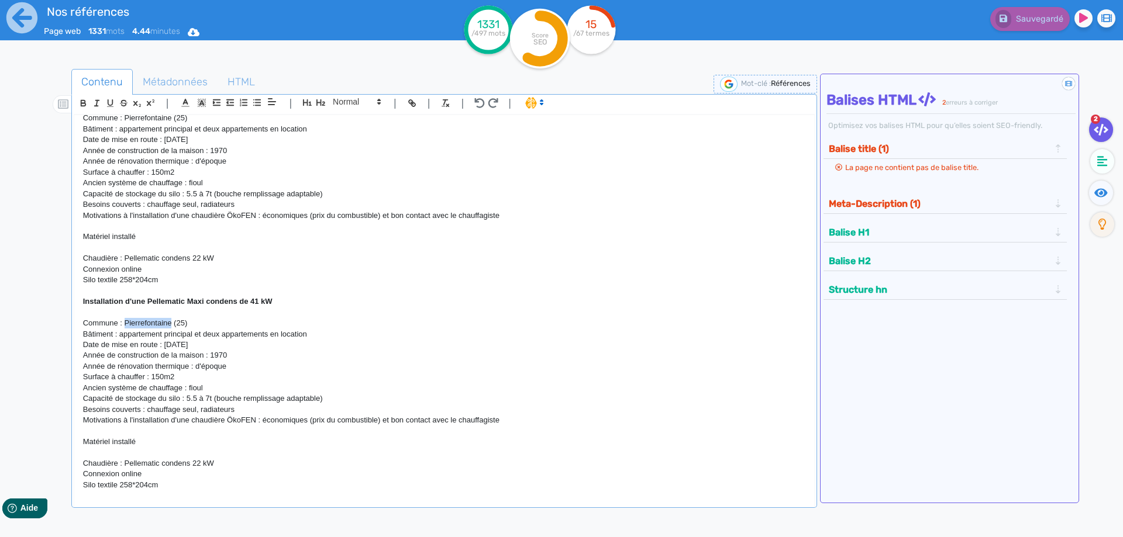
drag, startPoint x: 172, startPoint y: 324, endPoint x: 125, endPoint y: 322, distance: 46.8
click at [125, 322] on p "Commune : Pierrefontaine (25)" at bounding box center [444, 323] width 722 height 11
click at [162, 326] on p "Commune : Fraisans (25)" at bounding box center [444, 323] width 722 height 11
click at [170, 356] on p "Année de construction de la maison : 1970" at bounding box center [444, 355] width 722 height 11
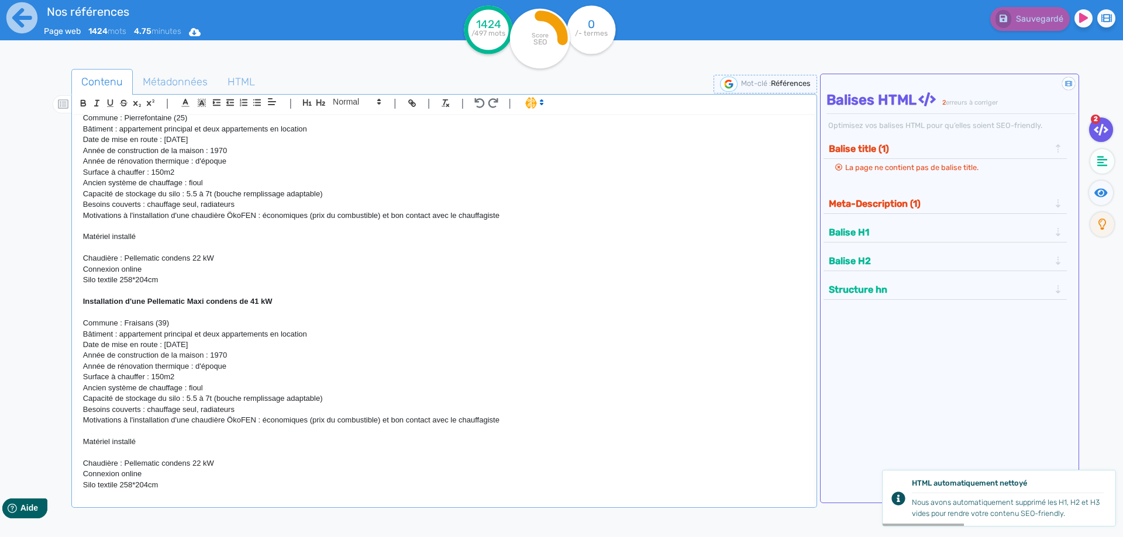
click at [220, 350] on p "Date de mise en route : [DATE]" at bounding box center [444, 345] width 722 height 11
click at [173, 345] on p "Date de mise en route : [DATE]" at bounding box center [444, 345] width 722 height 11
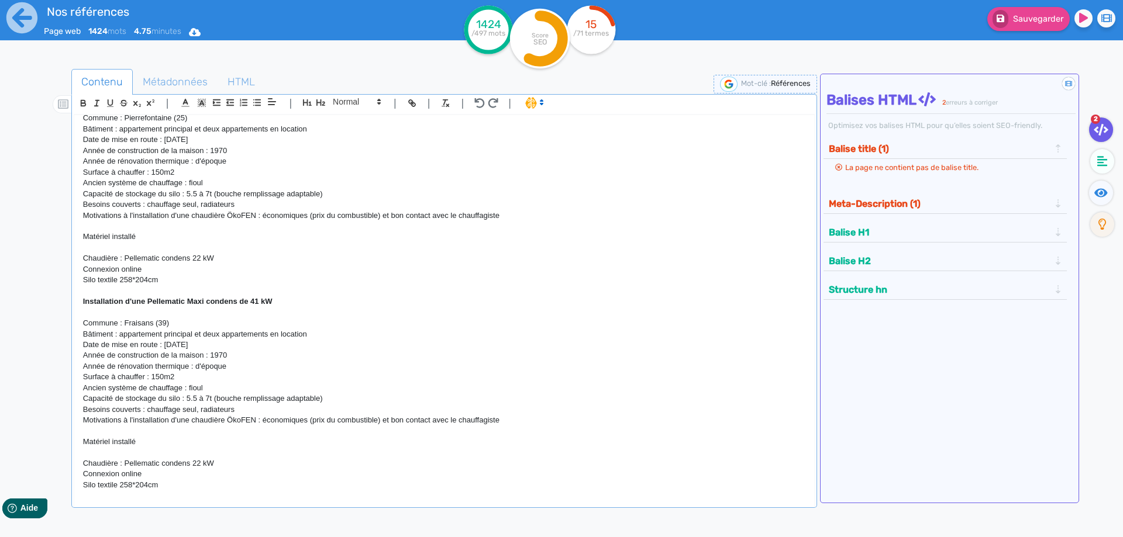
click at [257, 355] on p "Année de construction de la maison : 1970" at bounding box center [444, 355] width 722 height 11
drag, startPoint x: 316, startPoint y: 335, endPoint x: 122, endPoint y: 333, distance: 193.6
click at [122, 333] on p "Bâtiment : appartement principal et deux appartements en location" at bounding box center [444, 334] width 722 height 11
click at [236, 354] on p "Année de construction de la maison : 1970" at bounding box center [444, 355] width 722 height 11
click at [224, 371] on p "Année de rénovation thermique : d'époque" at bounding box center [444, 366] width 722 height 11
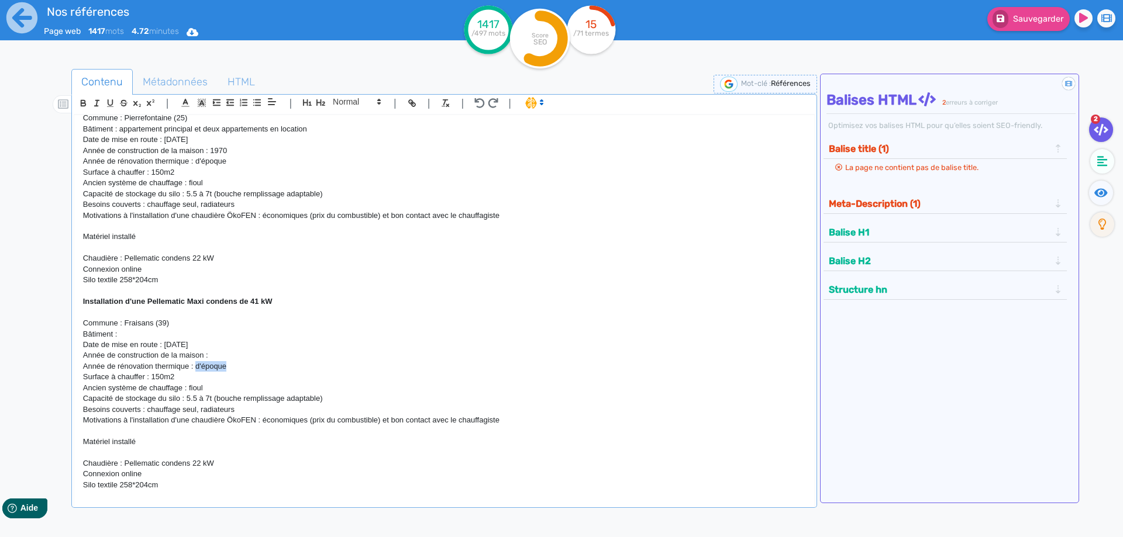
drag, startPoint x: 228, startPoint y: 371, endPoint x: 197, endPoint y: 368, distance: 31.1
click at [197, 368] on p "Année de rénovation thermique : d'époque" at bounding box center [444, 366] width 722 height 11
click at [177, 379] on p "Surface à chauffer : 150m2" at bounding box center [444, 377] width 722 height 11
click at [210, 391] on p "Ancien système de chauffage : fioul" at bounding box center [444, 388] width 722 height 11
drag, startPoint x: 336, startPoint y: 403, endPoint x: 186, endPoint y: 397, distance: 149.8
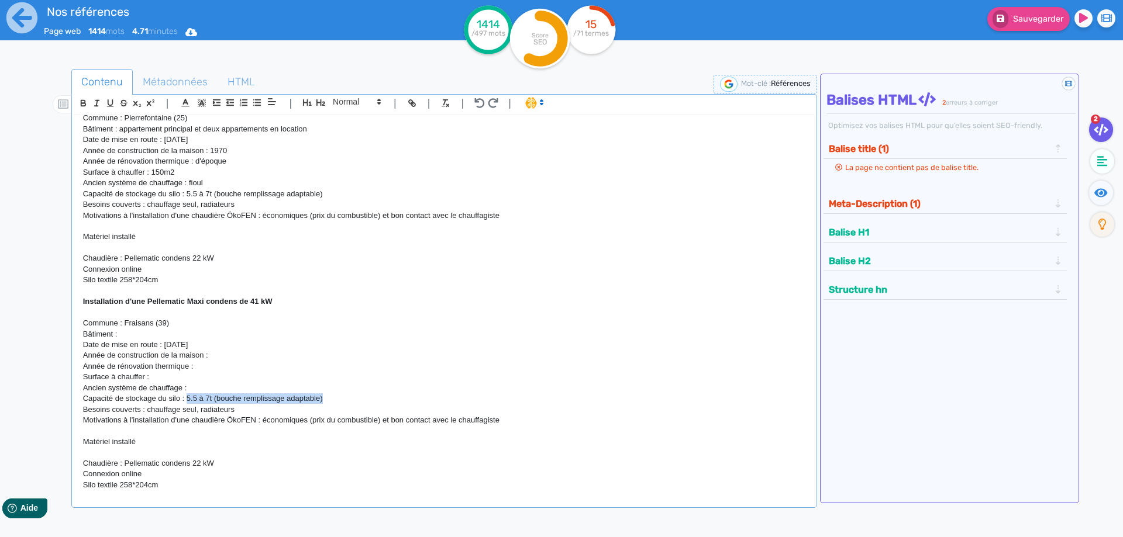
click at [186, 397] on p "Capacité de stockage du silo : 5.5 à 7t (bouche remplissage adaptable)" at bounding box center [444, 399] width 722 height 11
drag, startPoint x: 258, startPoint y: 413, endPoint x: 149, endPoint y: 411, distance: 109.4
click at [149, 411] on p "Besoins couverts : chauffage seul, radiateurs" at bounding box center [444, 410] width 722 height 11
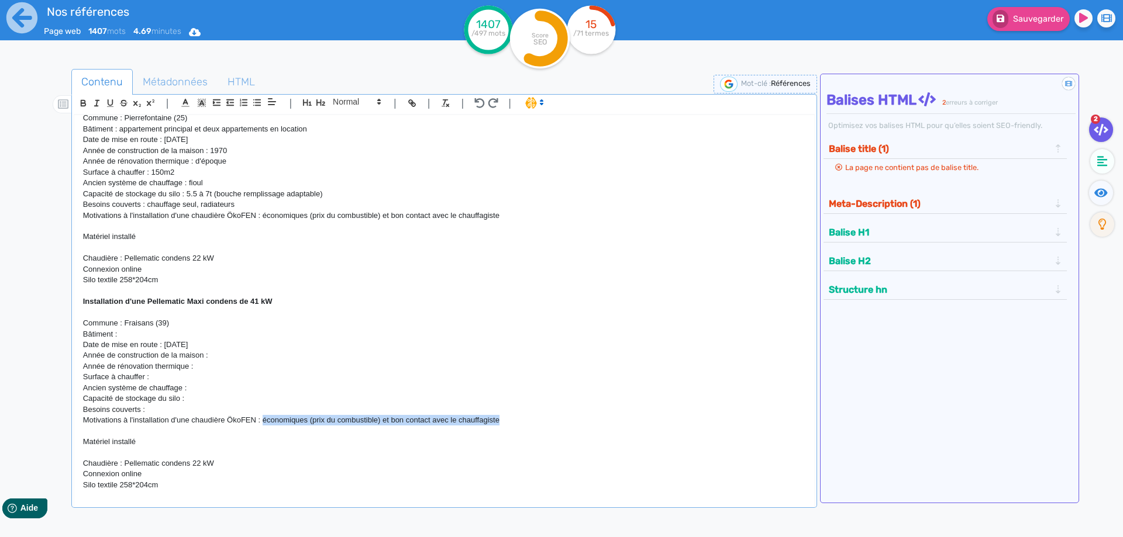
drag, startPoint x: 541, startPoint y: 423, endPoint x: 263, endPoint y: 422, distance: 277.8
click at [263, 422] on p "Motivations à l'installation d'une chaudière ÖkoFEN : économiques (prix du comb…" at bounding box center [444, 420] width 722 height 11
click at [252, 456] on p at bounding box center [444, 453] width 722 height 11
drag, startPoint x: 218, startPoint y: 468, endPoint x: 162, endPoint y: 465, distance: 55.7
click at [162, 465] on p "Chaudière : Pellematic condens 22 kW" at bounding box center [444, 464] width 722 height 11
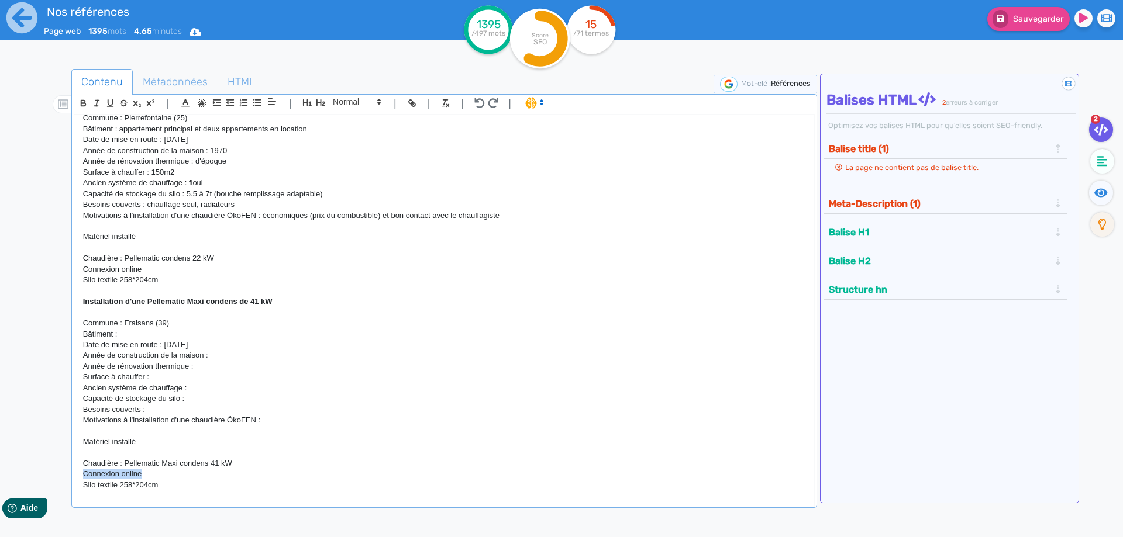
drag, startPoint x: 149, startPoint y: 481, endPoint x: 82, endPoint y: 480, distance: 67.3
click at [82, 480] on div "H1 : Nos références - un avant goût de votre future chaufferie RÉALISATIONS MAI…" at bounding box center [444, 303] width 740 height 376
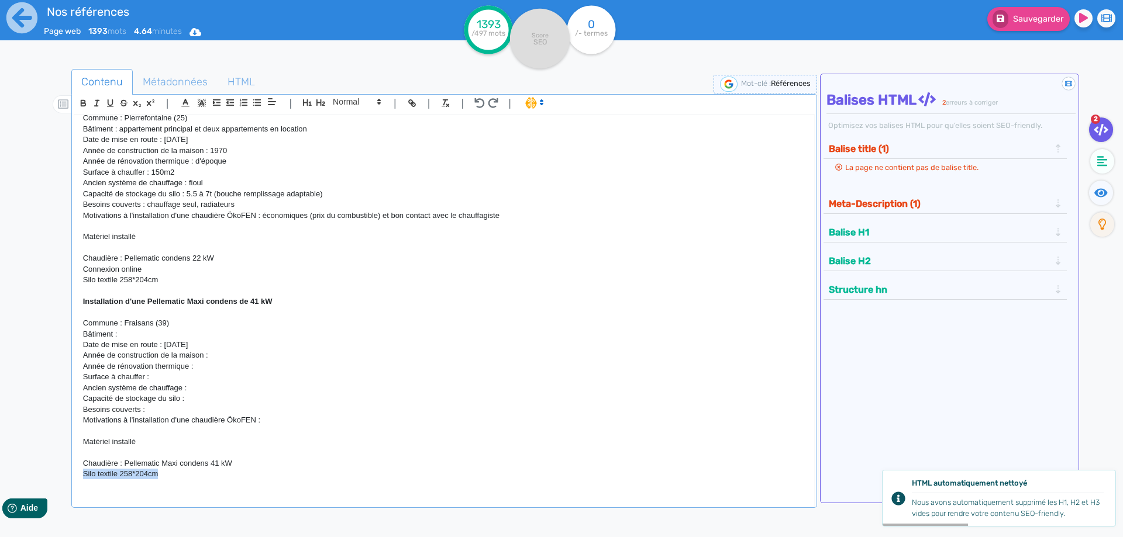
drag, startPoint x: 172, startPoint y: 475, endPoint x: 73, endPoint y: 475, distance: 99.4
click at [74, 475] on div "H1 : Nos références - un avant goût de votre future chaufferie RÉALISATIONS MAI…" at bounding box center [444, 303] width 740 height 376
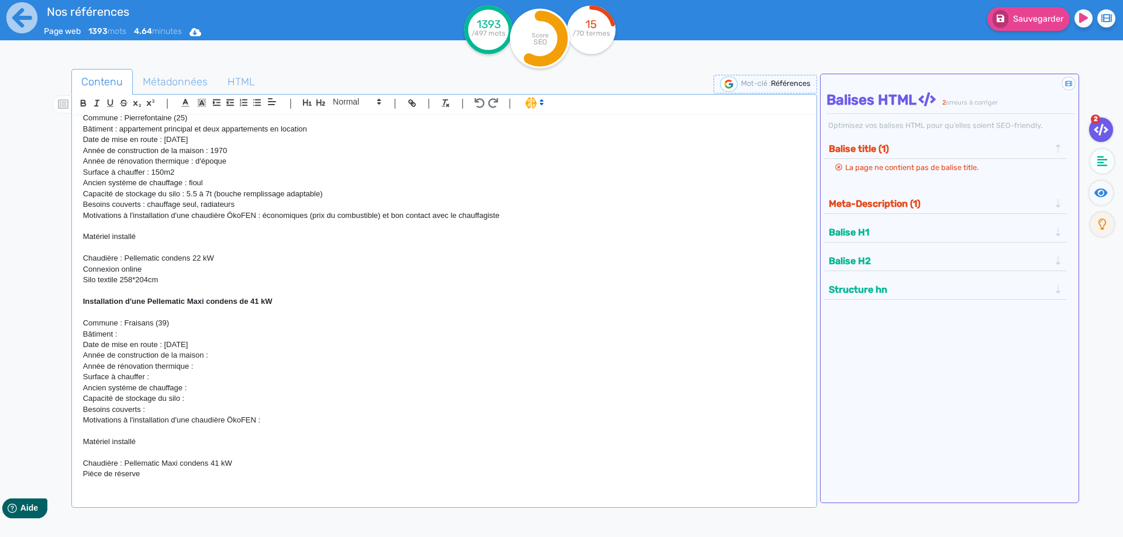
click at [86, 475] on p "Pièce de réserve" at bounding box center [444, 474] width 722 height 11
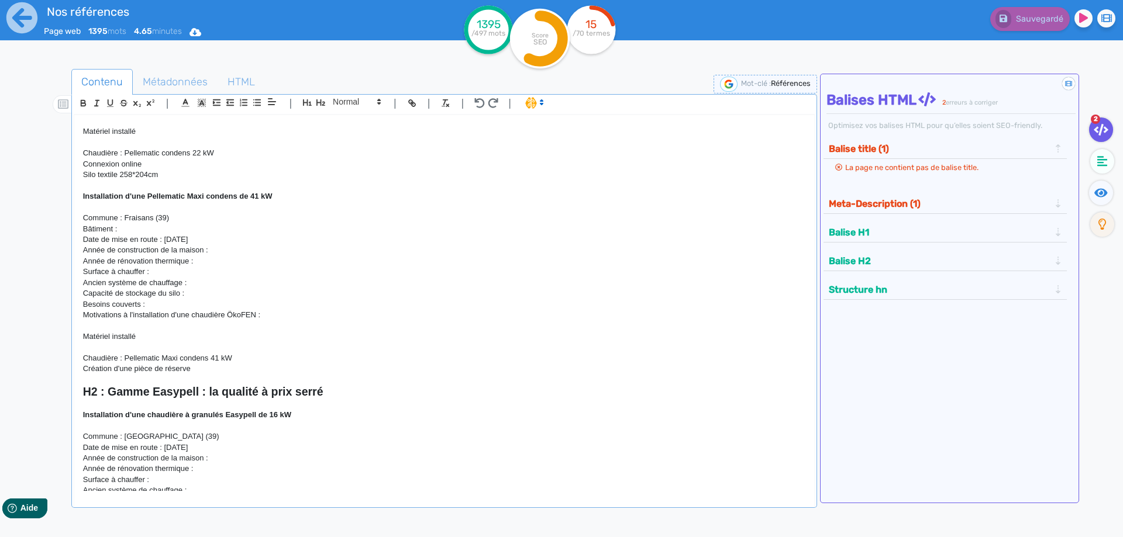
click at [261, 358] on p "Chaudière : Pellematic Maxi condens 41 kW" at bounding box center [444, 358] width 722 height 11
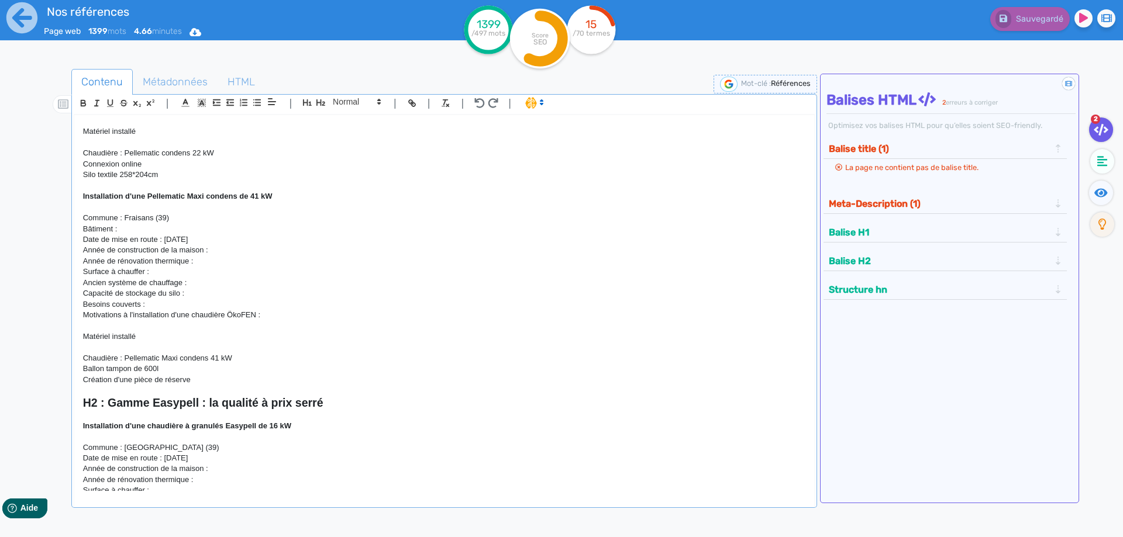
click at [224, 380] on p "Création d'une pièce de réserve" at bounding box center [444, 380] width 722 height 11
click at [336, 381] on p "Création d'une pièce de réserve avec vis d'extraction d'une longueur de 190cm" at bounding box center [444, 380] width 722 height 11
click at [338, 381] on p "Création d'une pièce de réserve avec vis d'extraction d'une longueur de 190cm" at bounding box center [444, 380] width 722 height 11
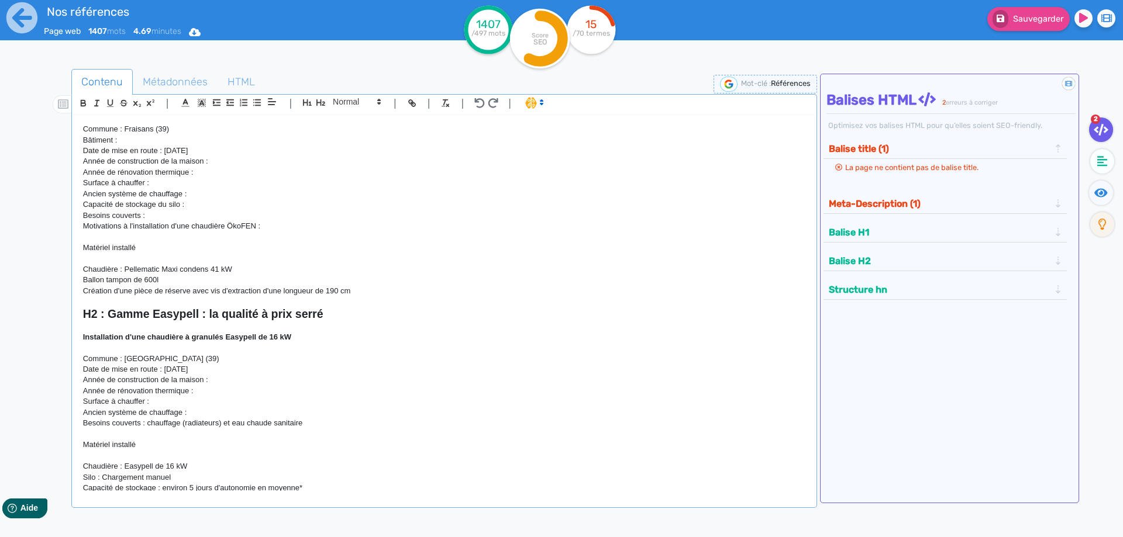
scroll to position [1709, 0]
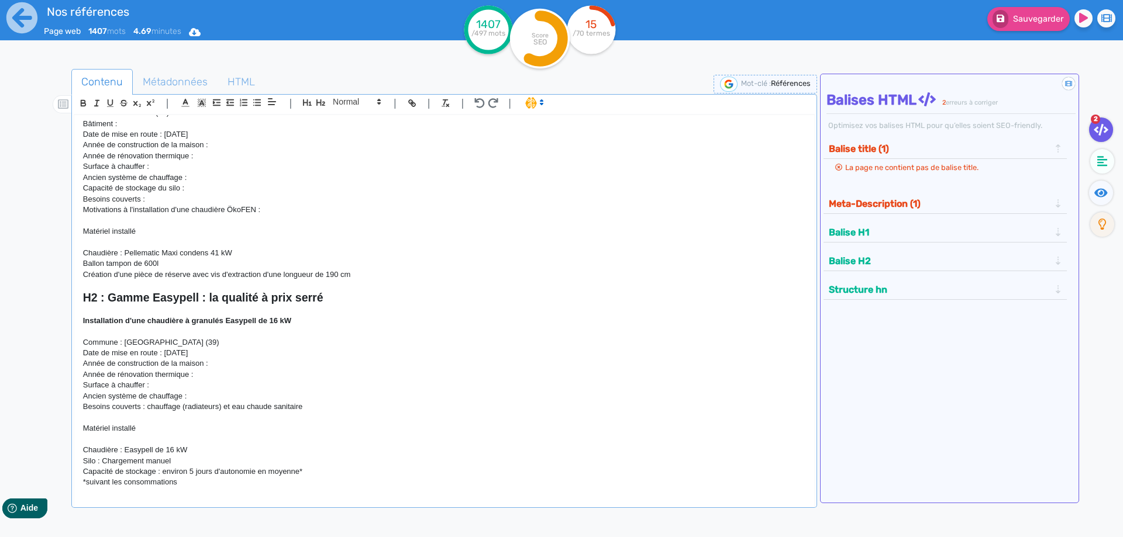
click at [342, 280] on p "Création d'une pièce de réserve avec vis d'extraction d'une longueur de 190 cm" at bounding box center [444, 275] width 722 height 11
click at [344, 286] on p at bounding box center [444, 285] width 722 height 11
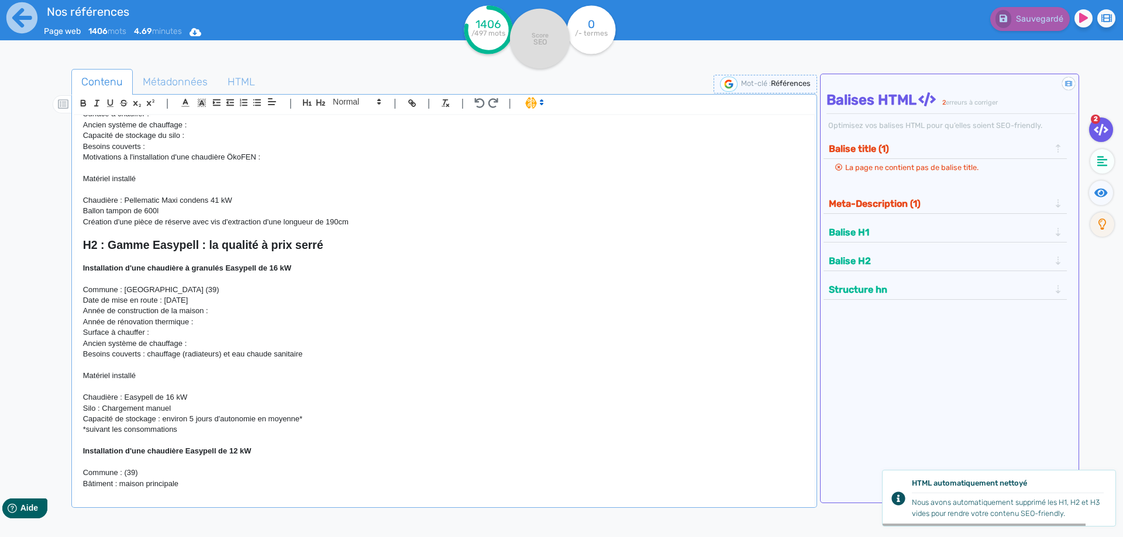
scroll to position [1551, 0]
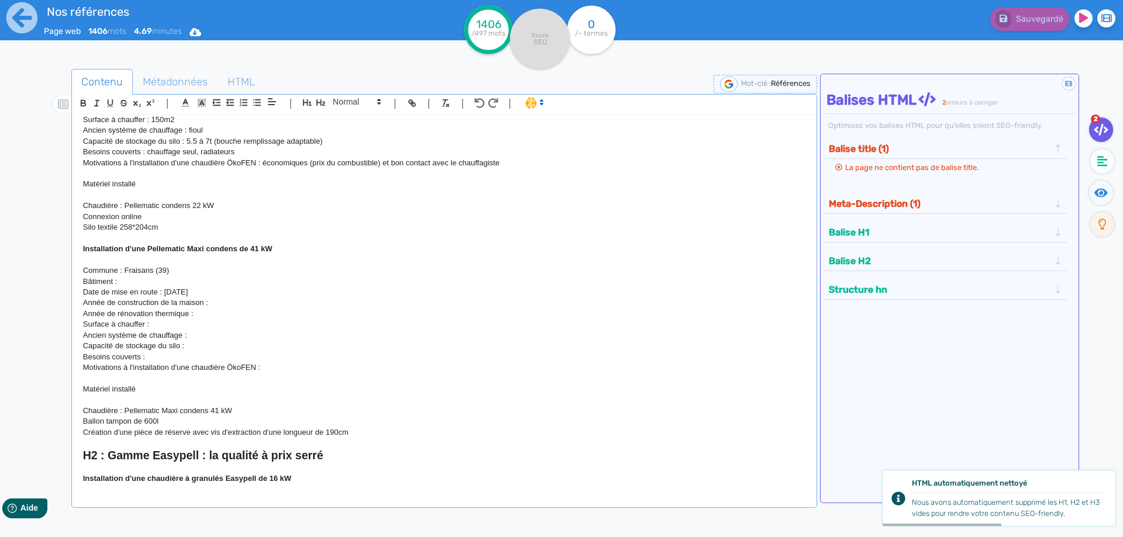
click at [344, 300] on p "Année de construction de la maison :" at bounding box center [444, 303] width 722 height 11
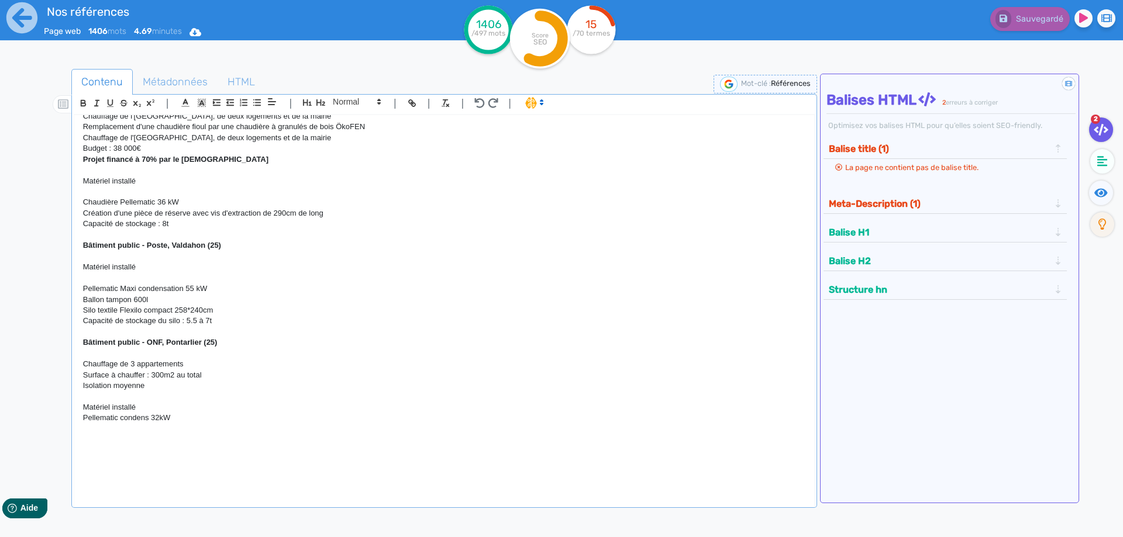
scroll to position [3005, 0]
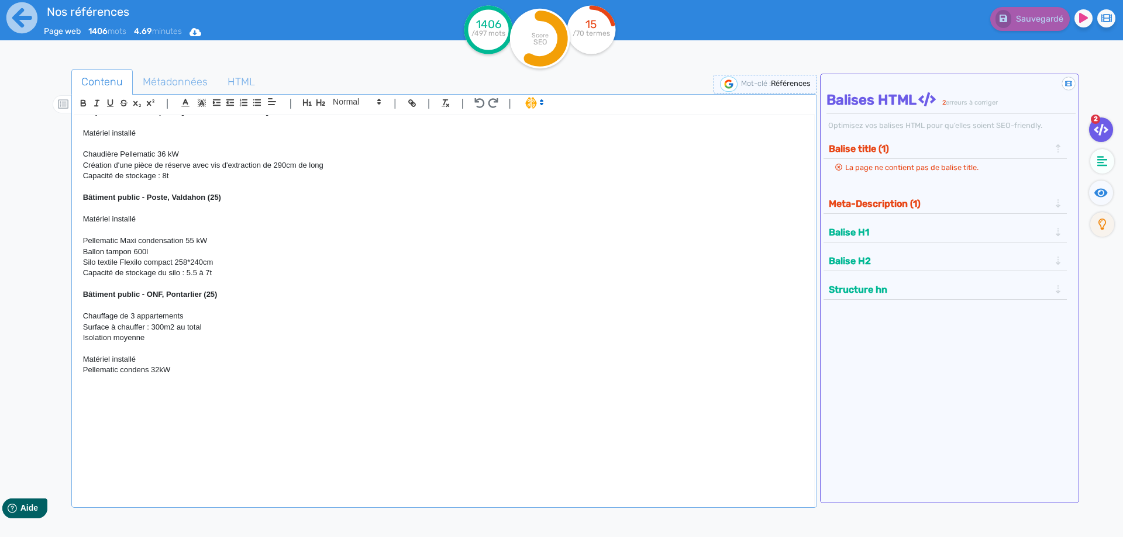
click at [143, 359] on p "Matériel installé" at bounding box center [444, 359] width 722 height 11
click at [142, 395] on p at bounding box center [444, 390] width 722 height 11
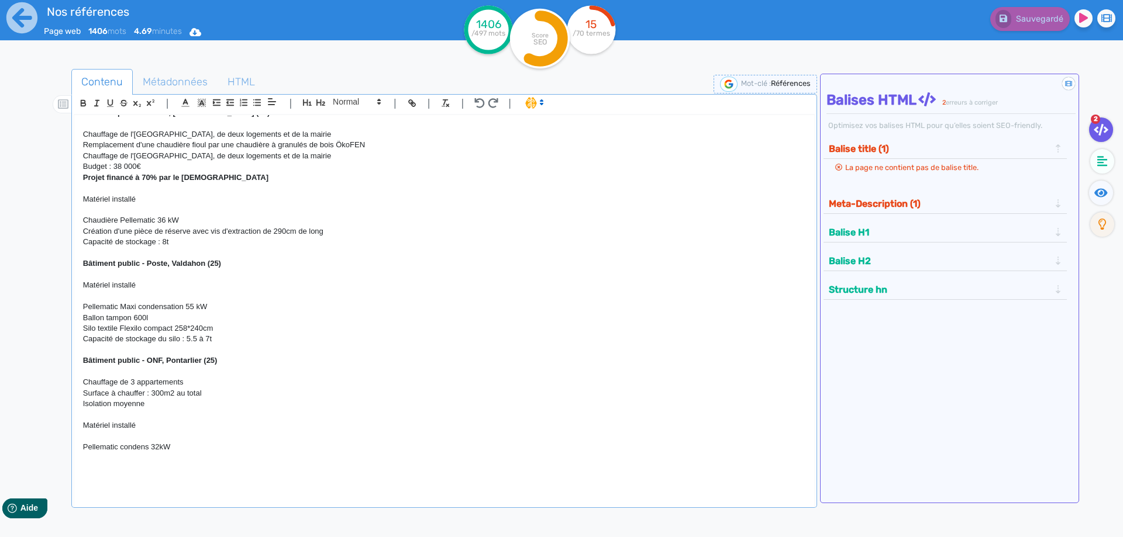
scroll to position [2952, 0]
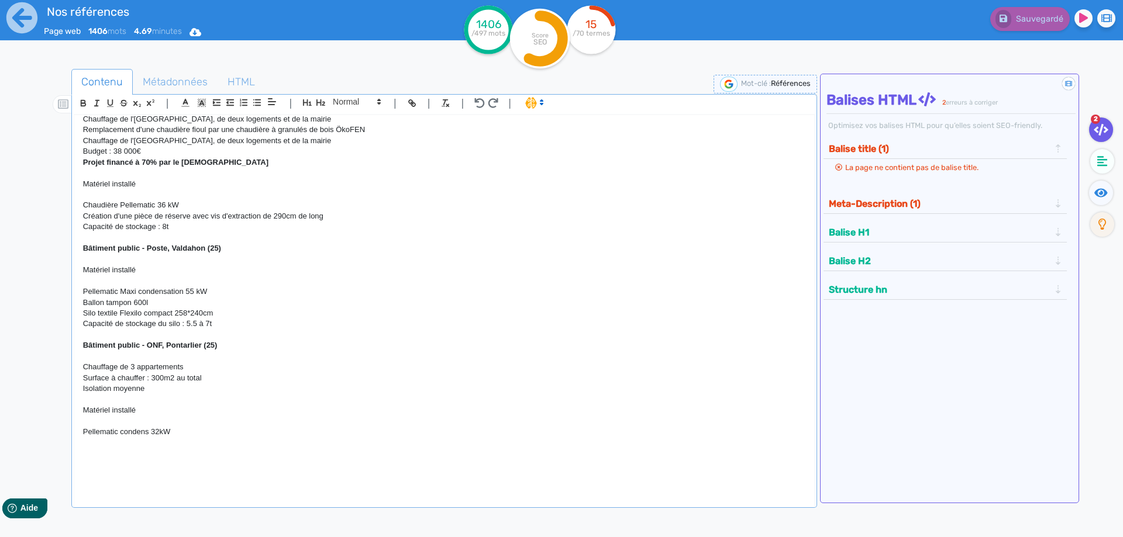
click at [115, 456] on p at bounding box center [444, 454] width 722 height 11
click at [156, 448] on p at bounding box center [444, 442] width 722 height 11
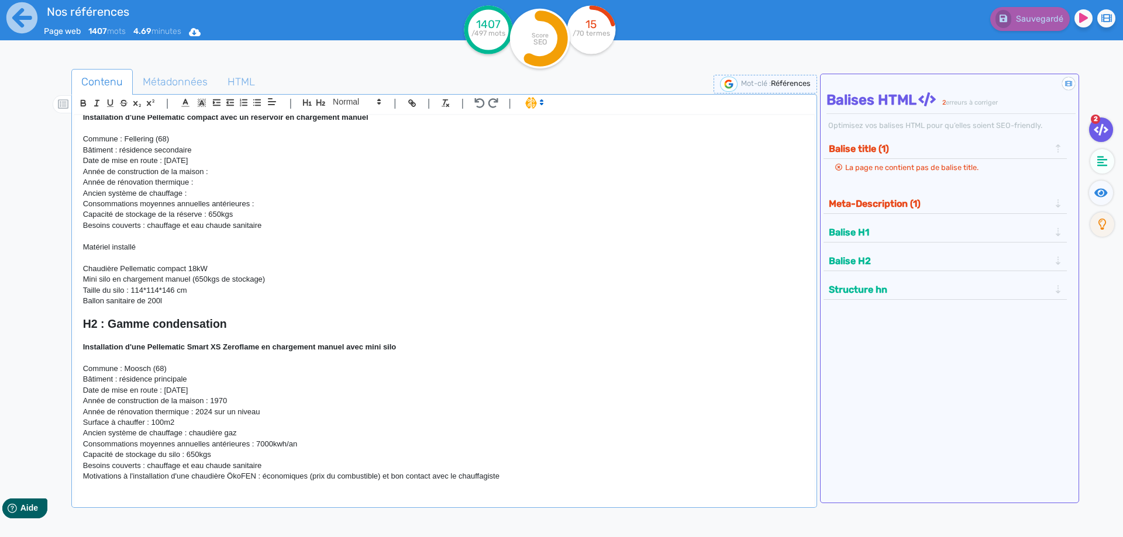
scroll to position [847, 0]
